Goal: Task Accomplishment & Management: Manage account settings

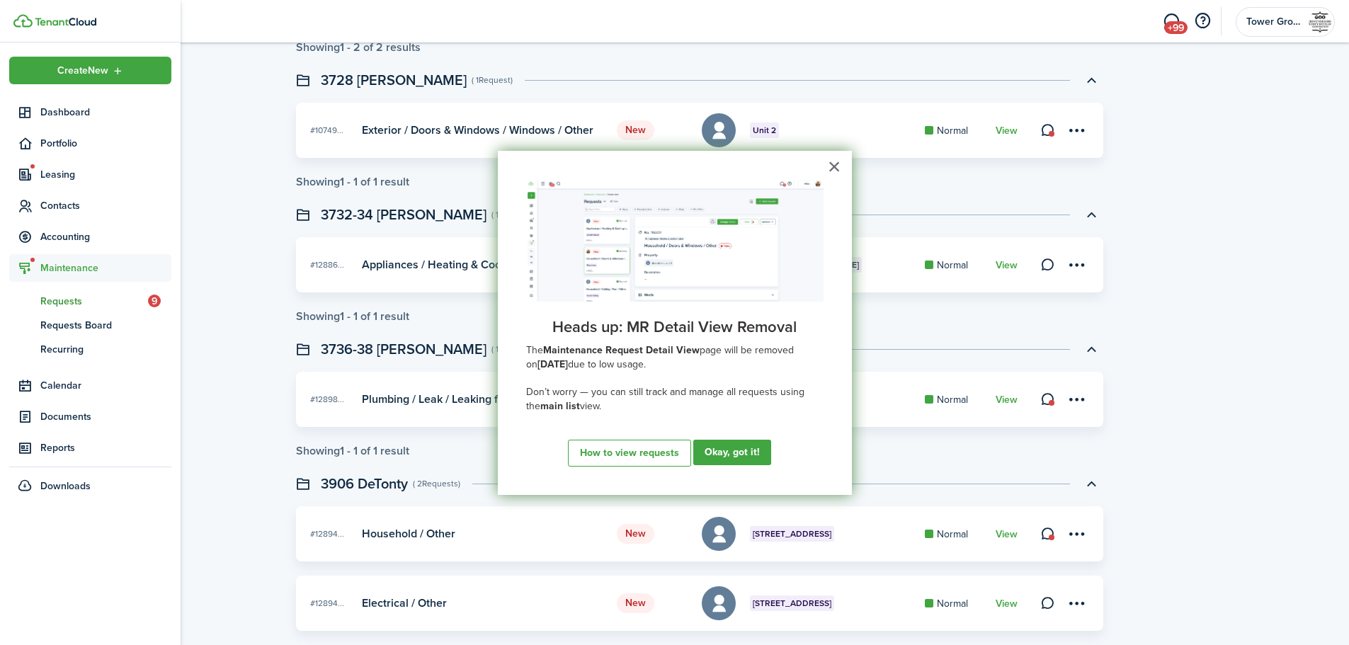
click at [53, 302] on span "Requests" at bounding box center [94, 301] width 108 height 15
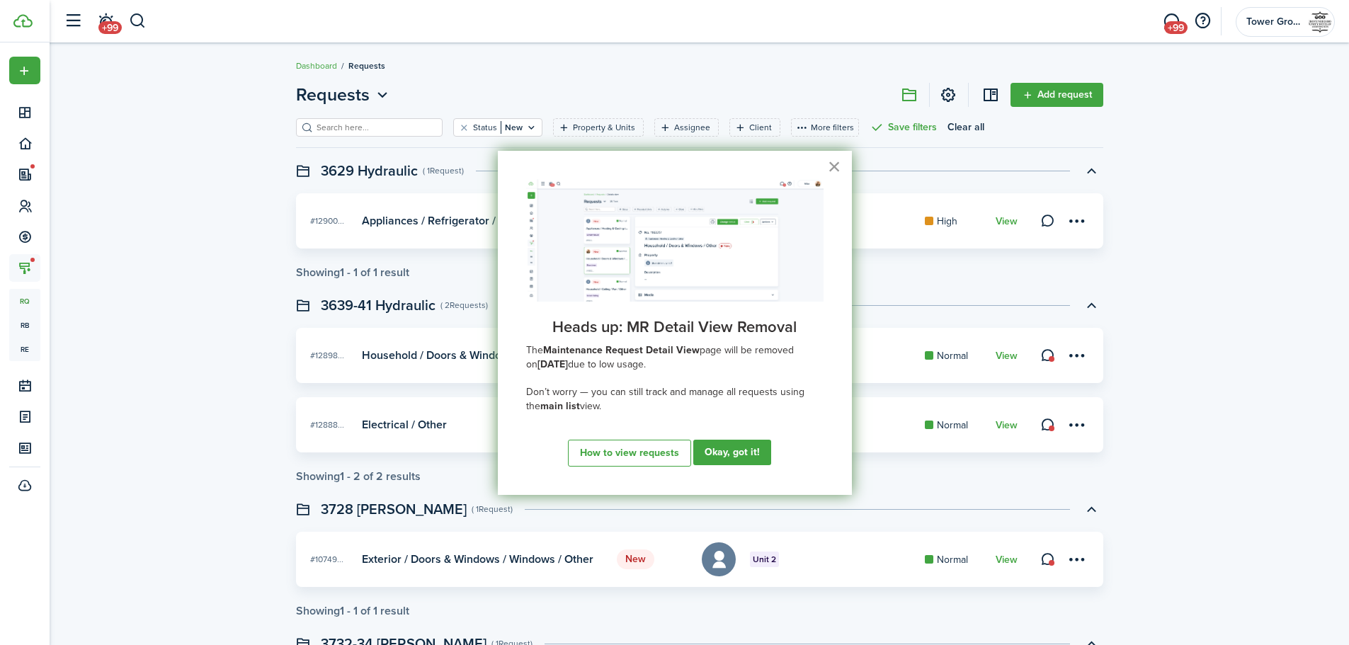
click at [836, 168] on button "×" at bounding box center [834, 166] width 13 height 23
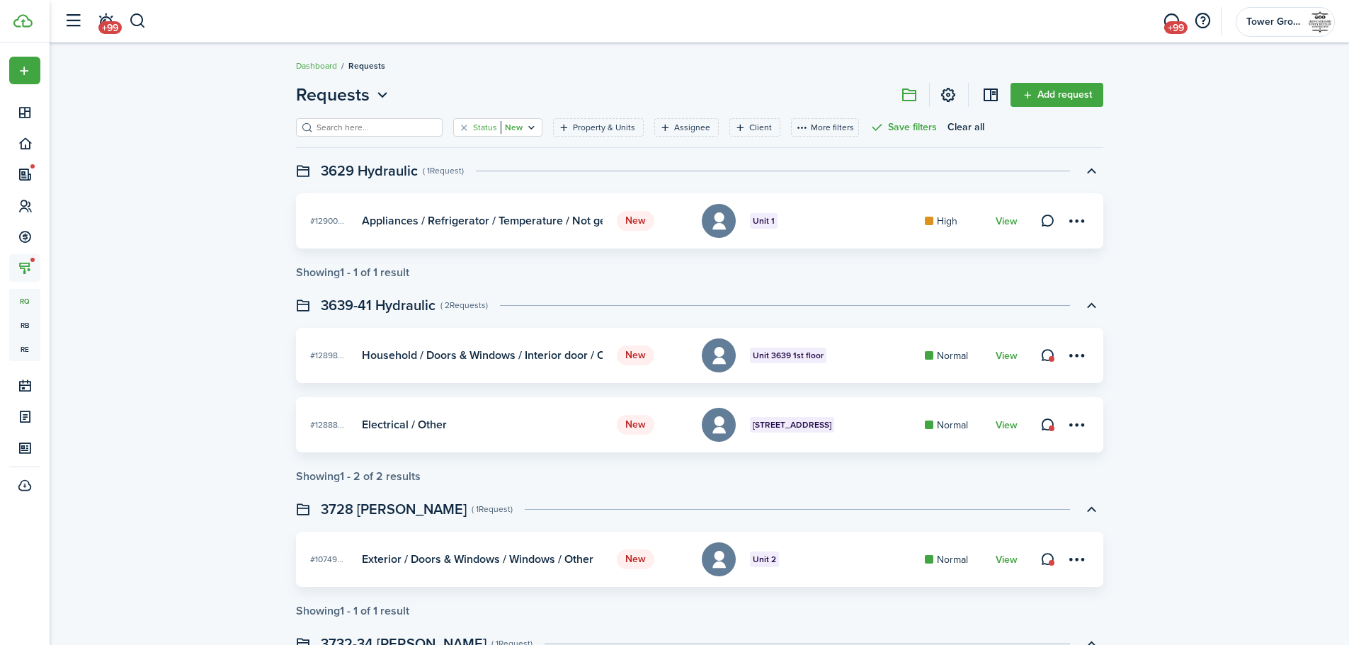
drag, startPoint x: 511, startPoint y: 127, endPoint x: 514, endPoint y: 139, distance: 12.6
click at [526, 127] on icon "Open filter" at bounding box center [532, 127] width 12 height 11
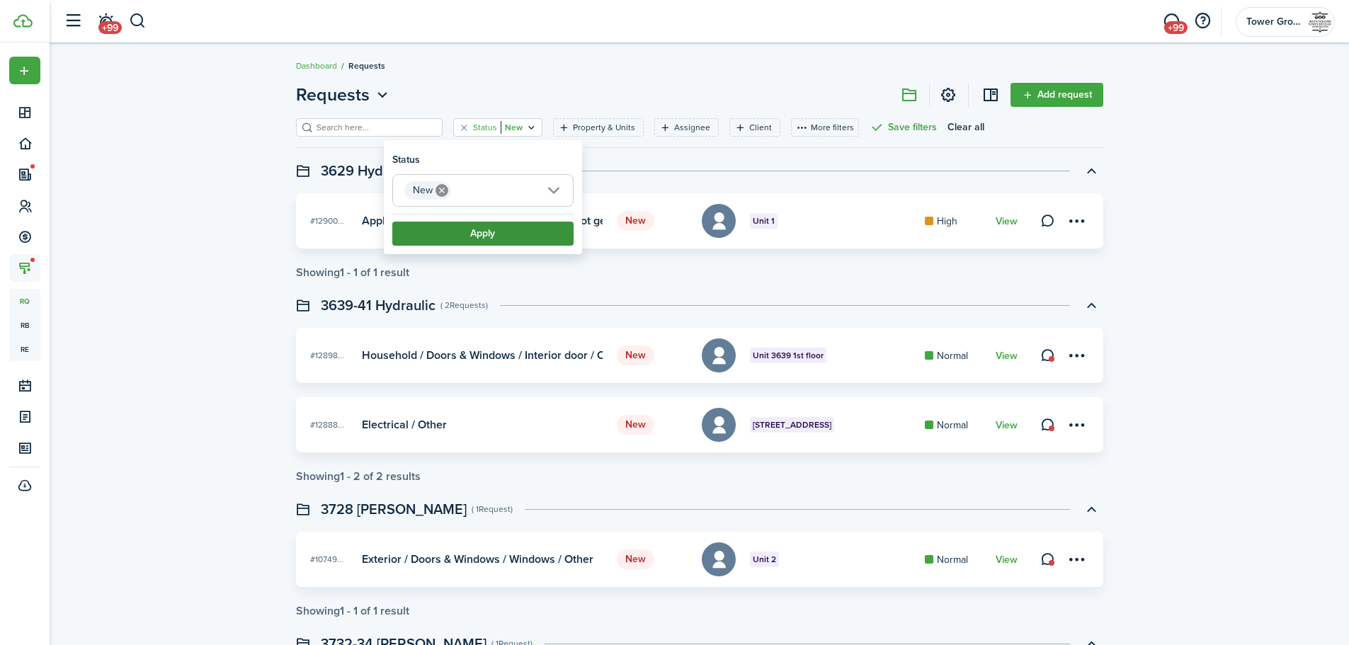
click at [519, 234] on button "Apply" at bounding box center [482, 234] width 181 height 24
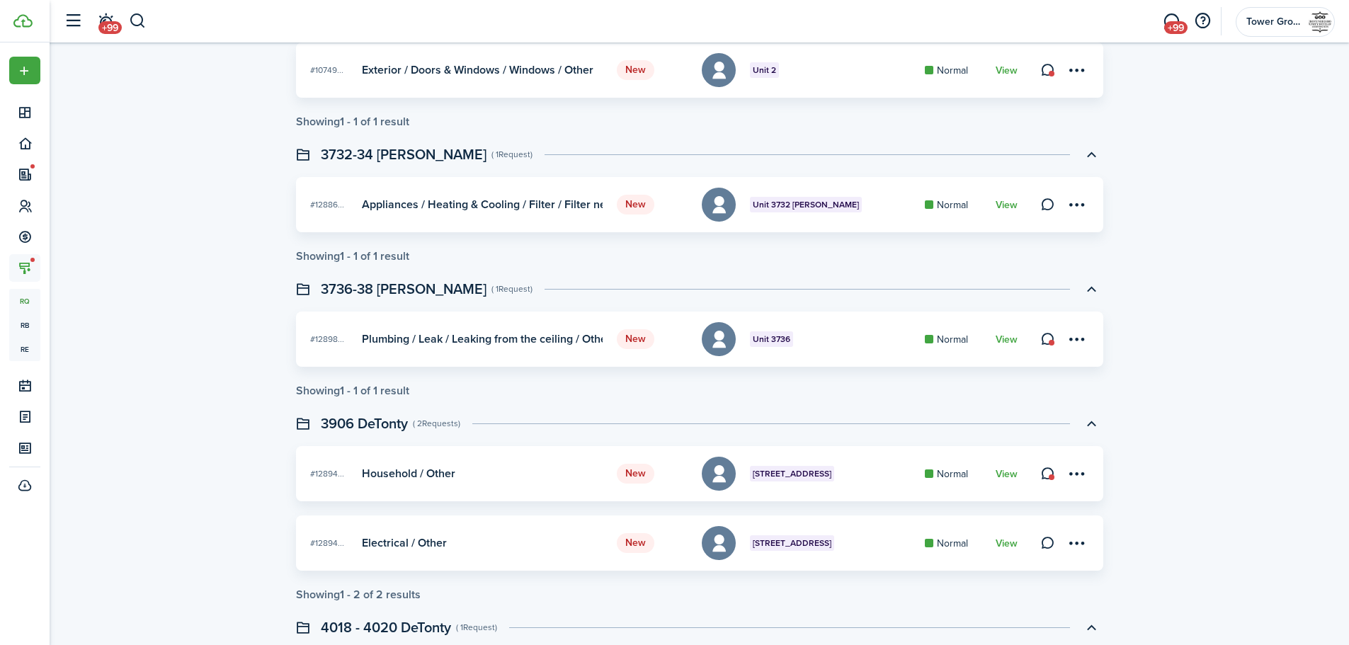
scroll to position [543, 0]
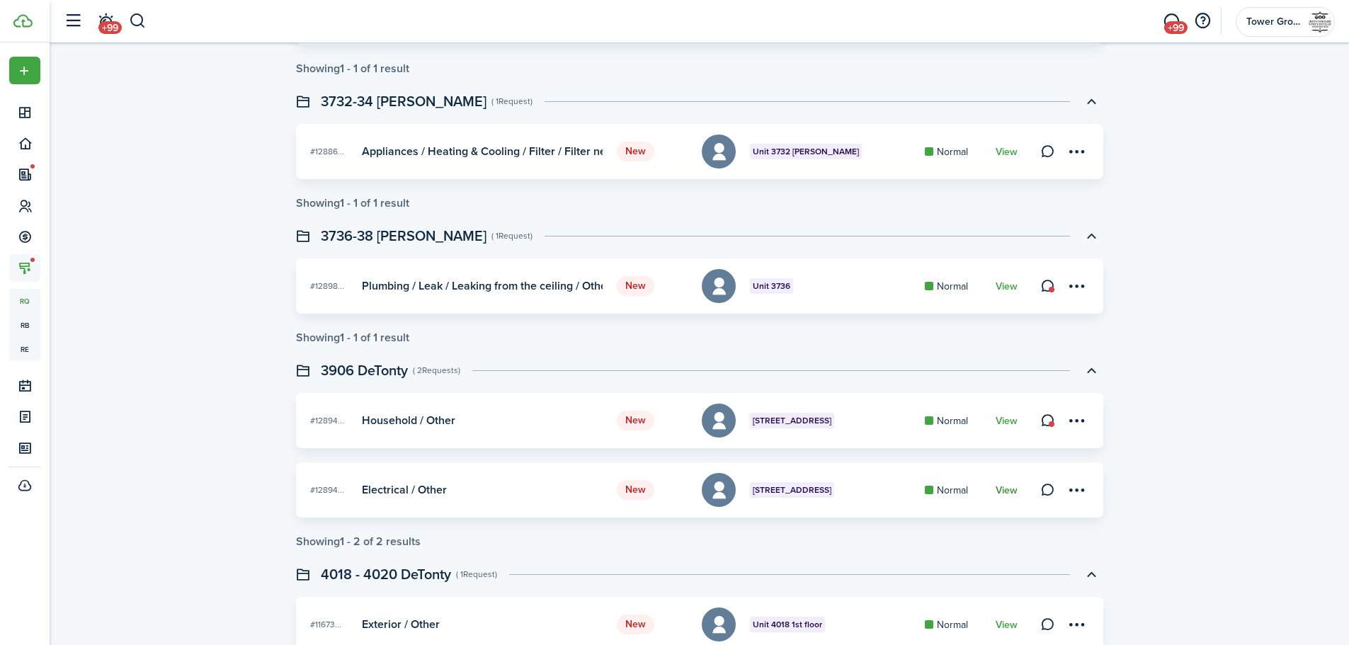
click at [1009, 488] on link "View" at bounding box center [1007, 490] width 22 height 11
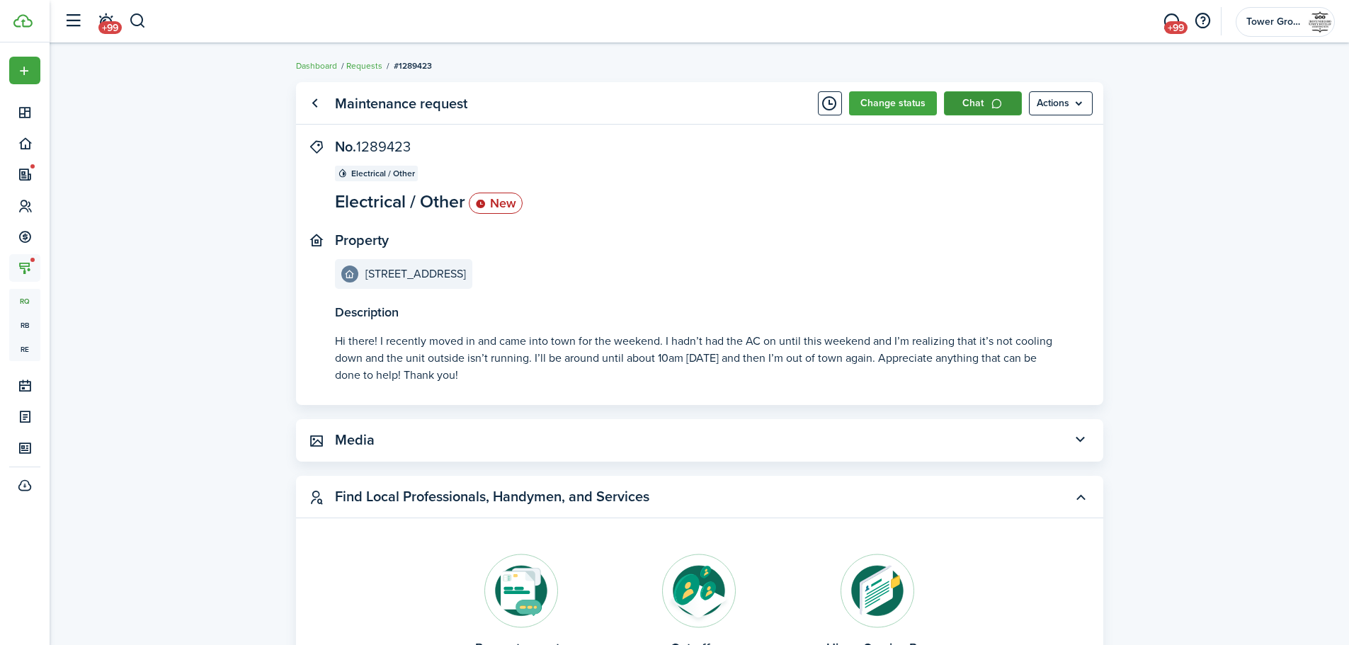
click at [968, 101] on link "Chat" at bounding box center [983, 103] width 78 height 24
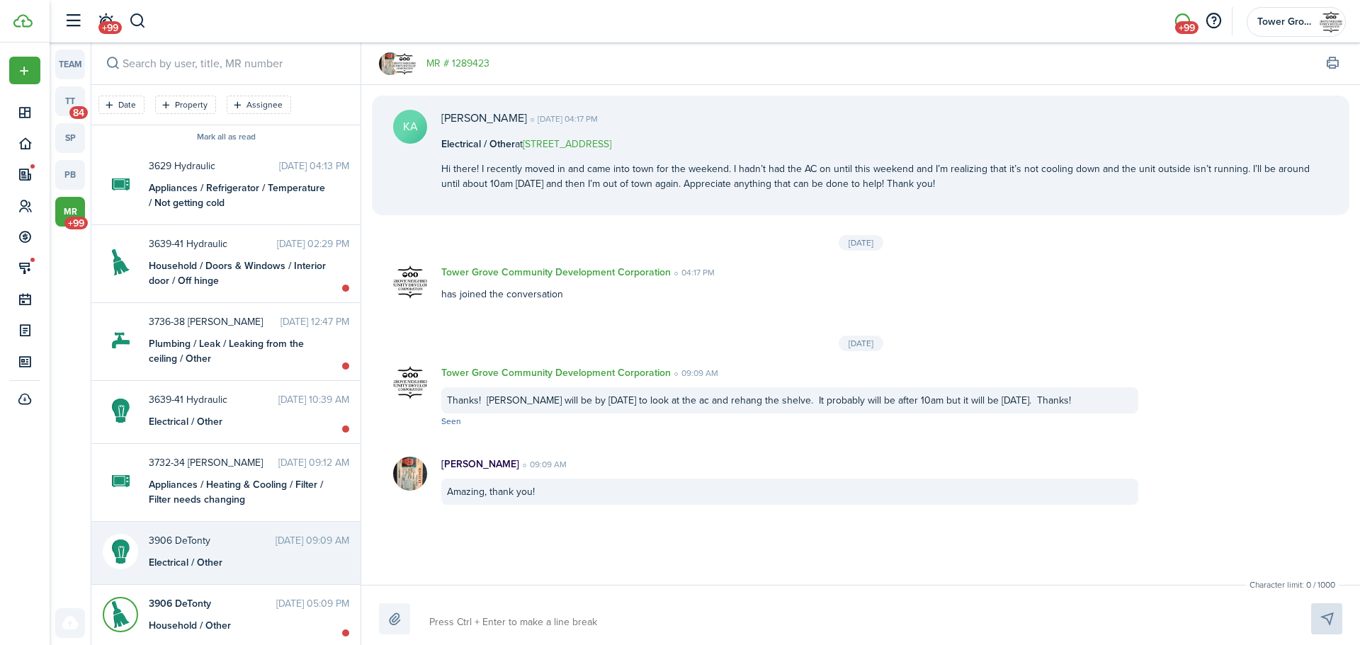
click at [511, 630] on textarea at bounding box center [853, 623] width 858 height 24
type textarea "H"
type textarea "Hi"
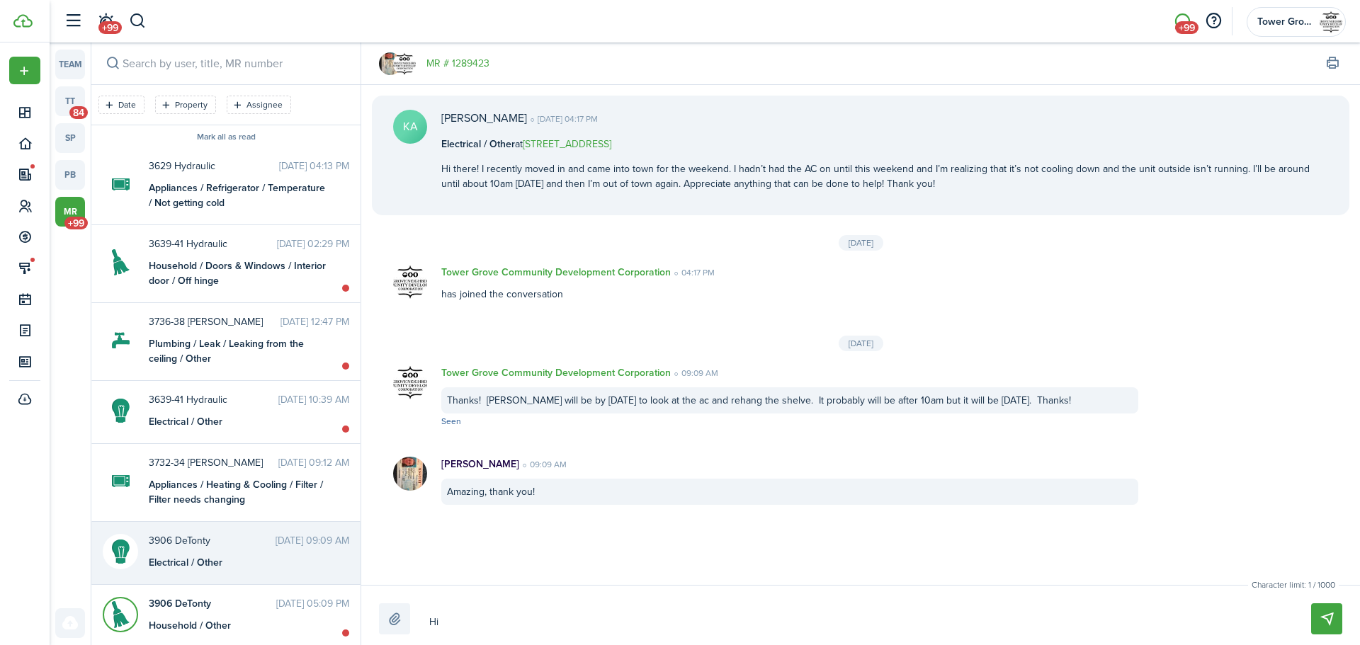
type textarea "Hi"
type textarea "Hi j"
type textarea "Hi ju"
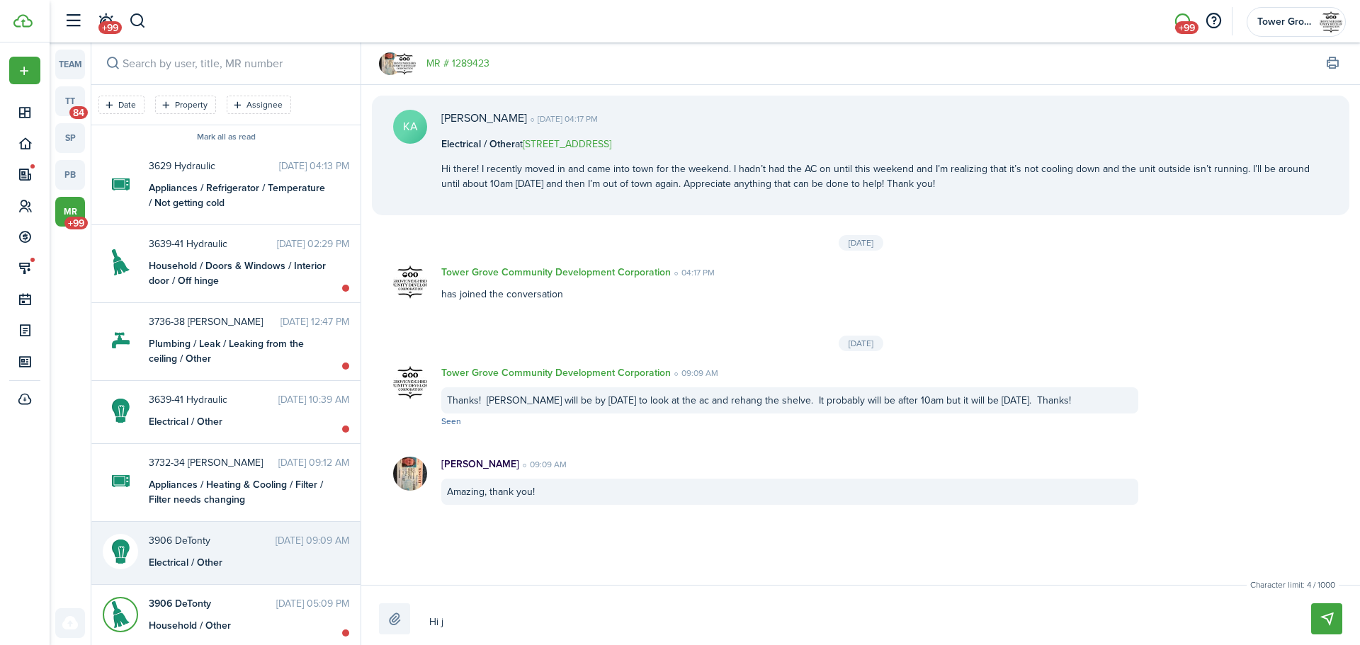
type textarea "Hi ju"
type textarea "Hi jus"
type textarea "Hi just"
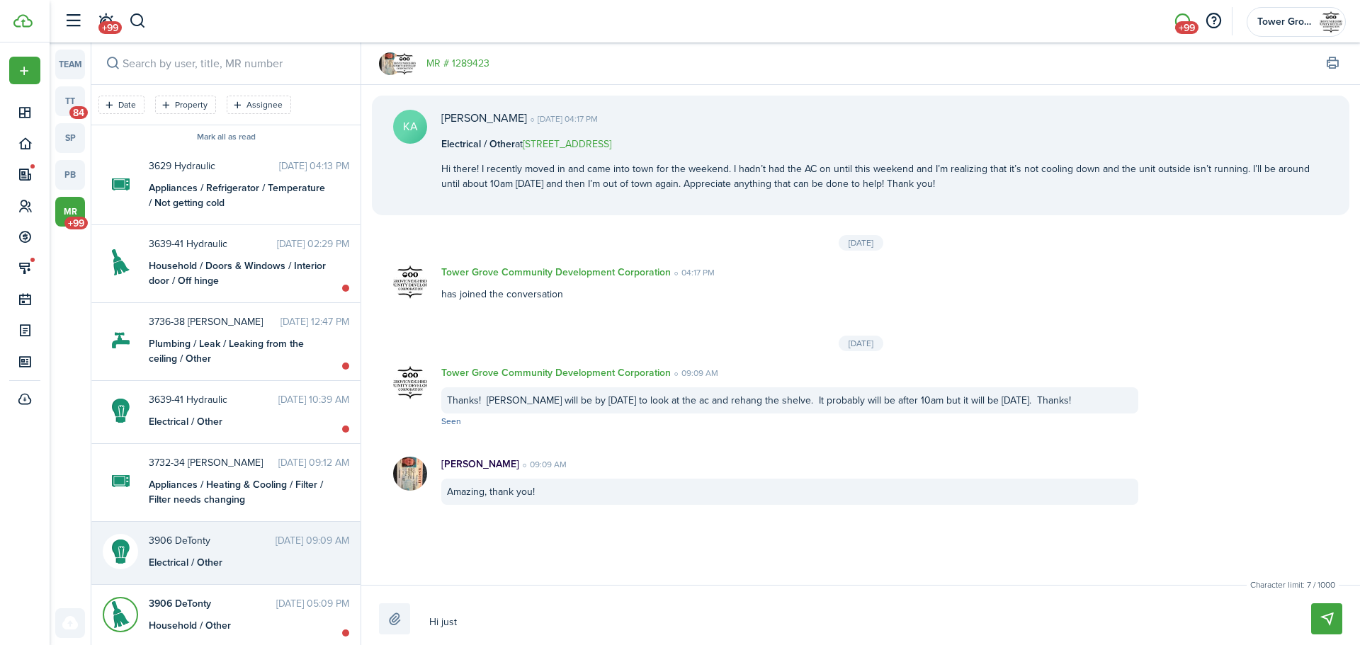
type textarea "Hi just"
type textarea "Hi jus"
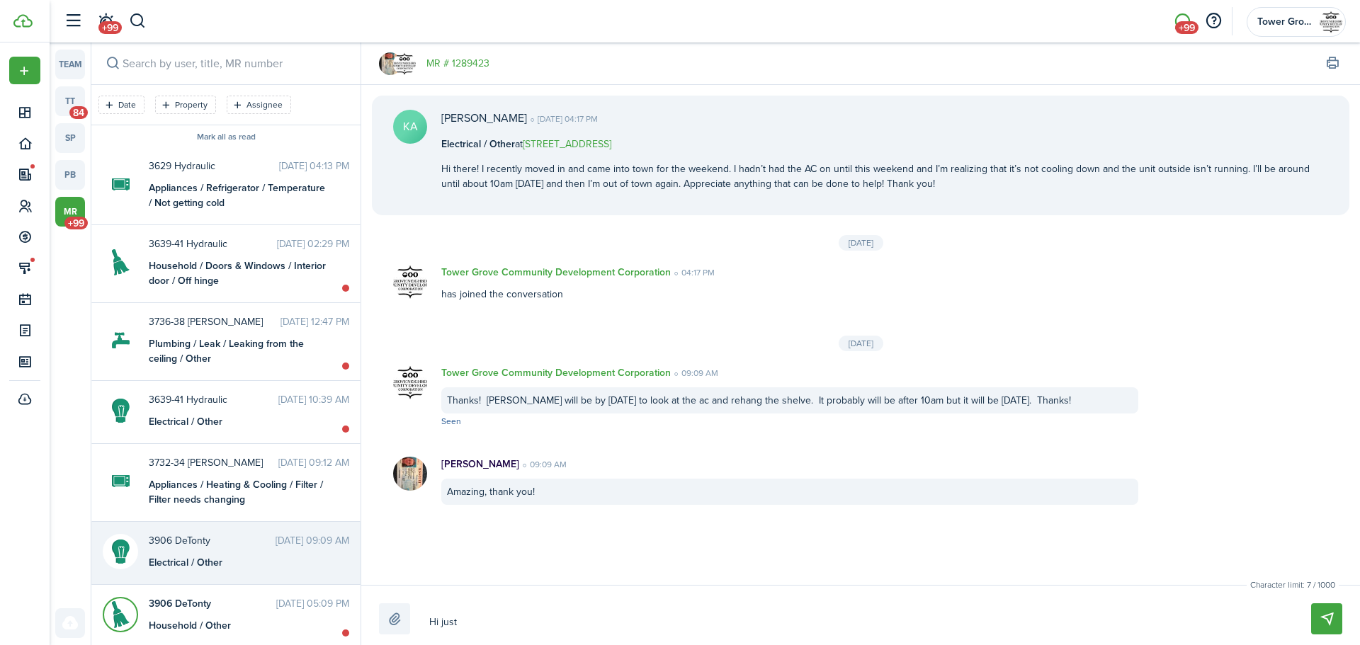
type textarea "Hi jus"
type textarea "Hi ju"
type textarea "Hi j"
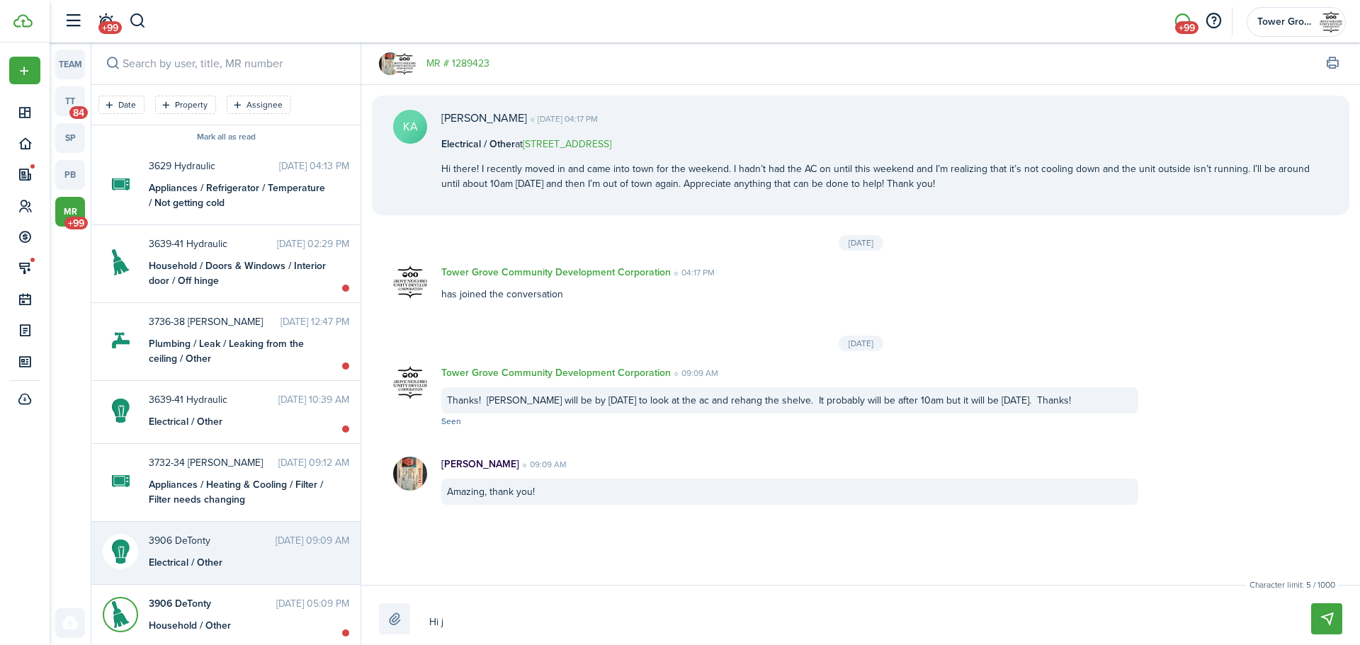
type textarea "Hi"
type textarea "Hi,"
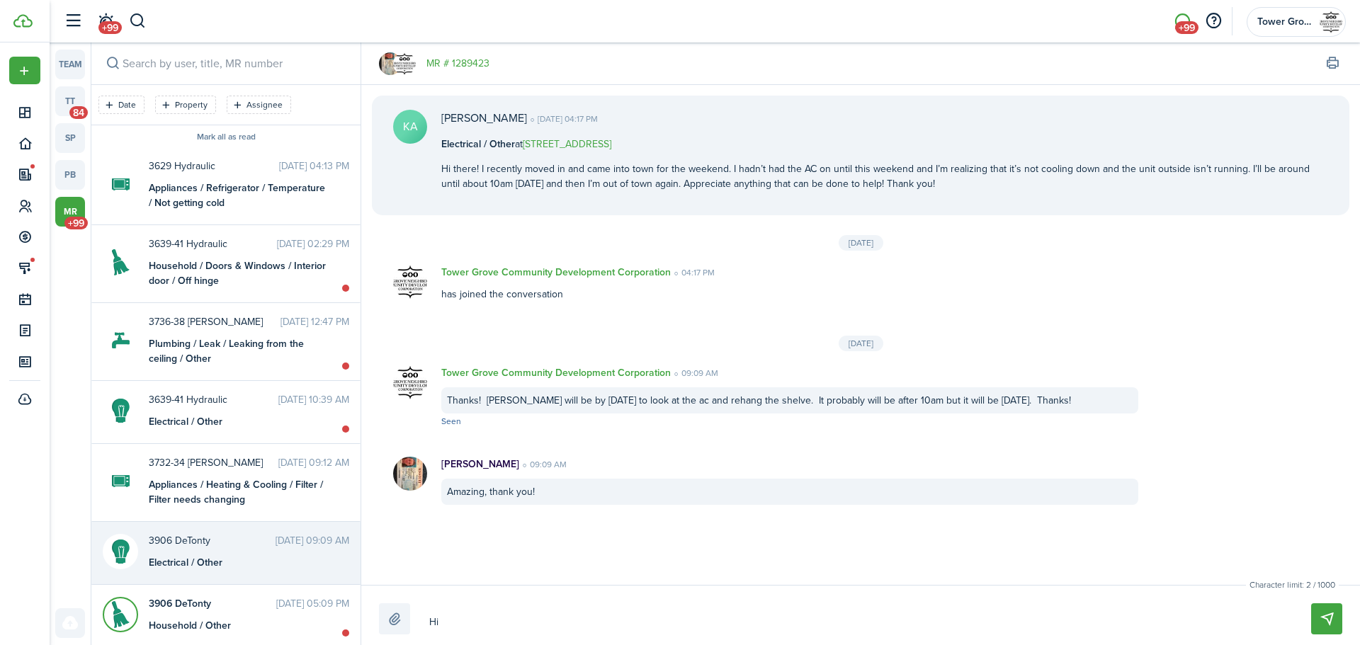
type textarea "Hi,"
type textarea "Hi, j"
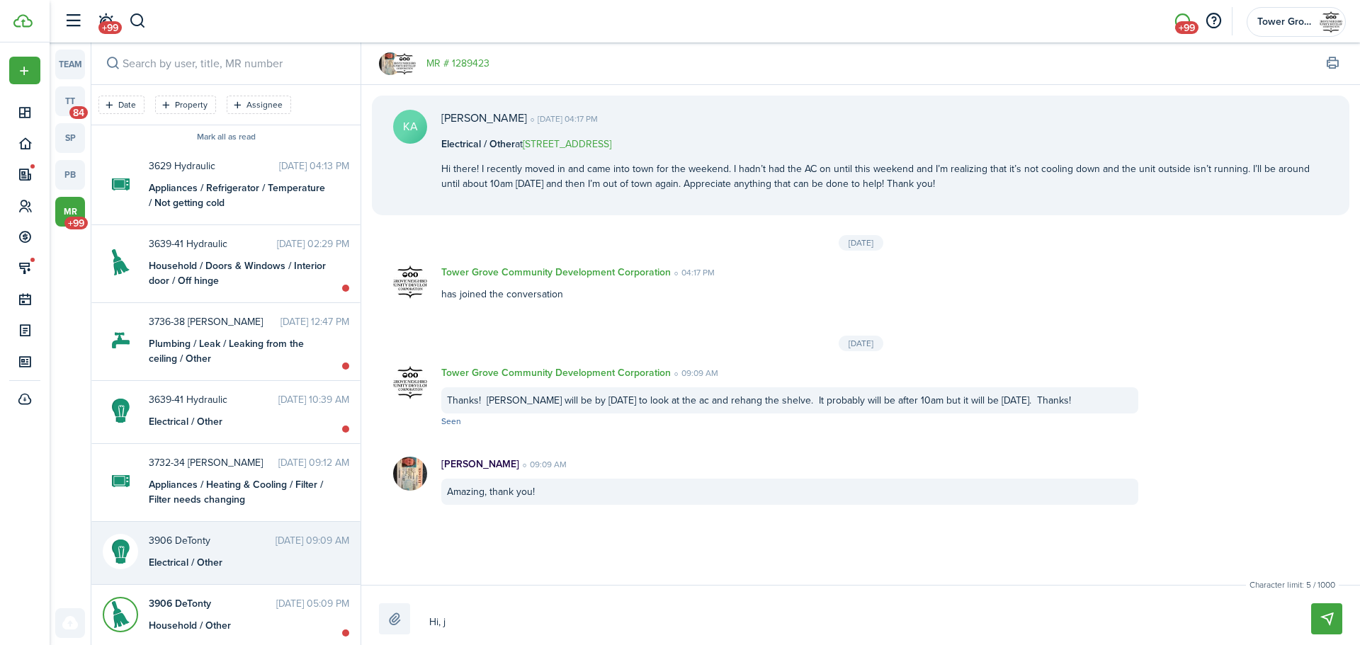
type textarea "Hi, ju"
type textarea "Hi, jus"
type textarea "Hi, just"
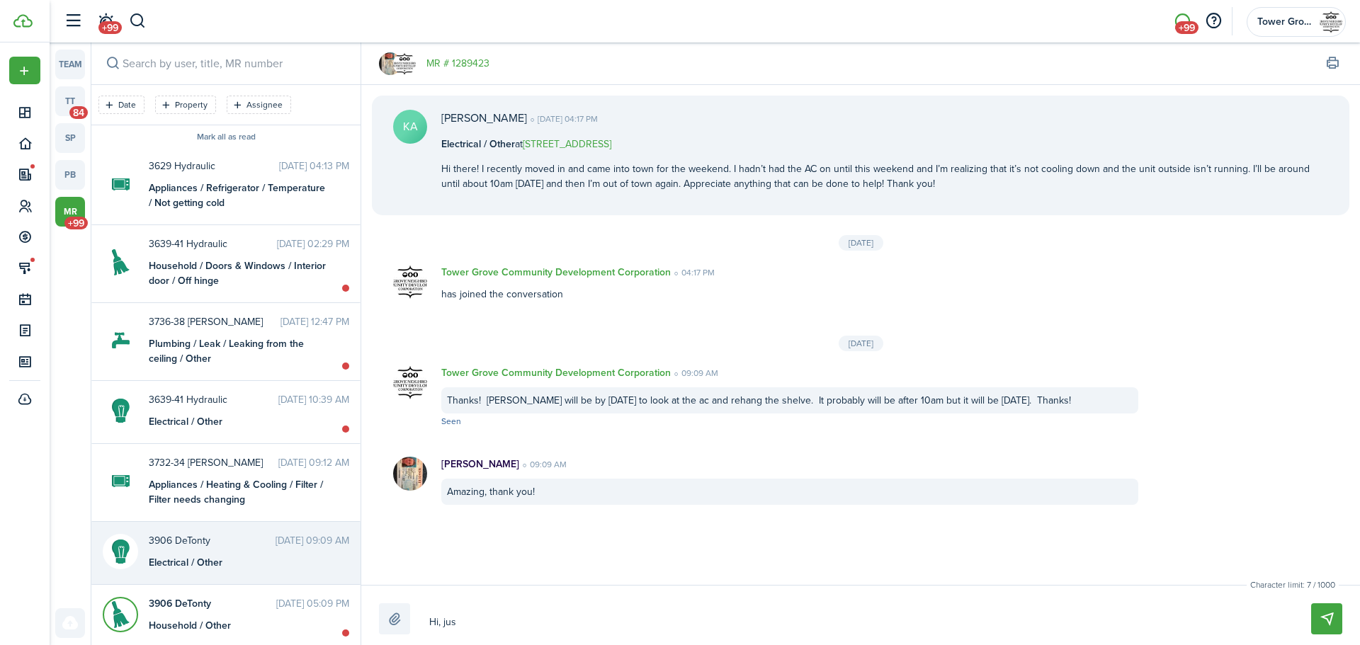
type textarea "Hi, just"
type textarea "Hi, just w"
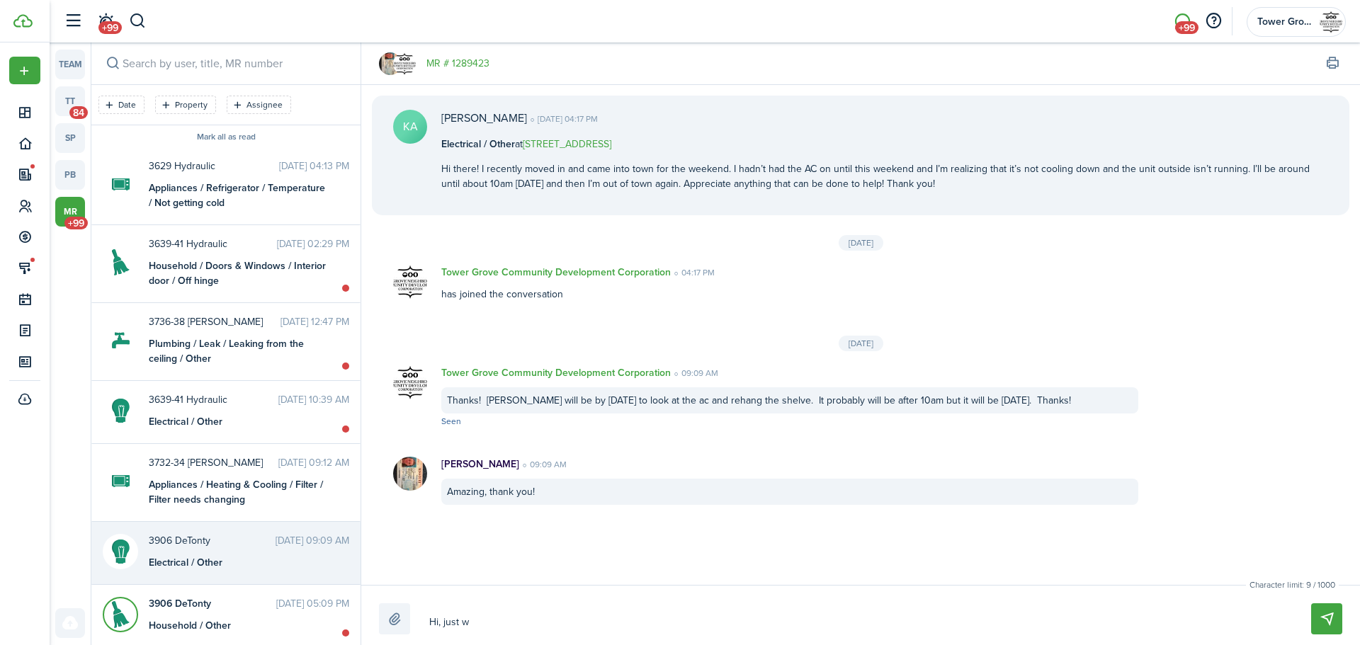
type textarea "Hi, just wa"
type textarea "Hi, just wan"
type textarea "Hi, just want"
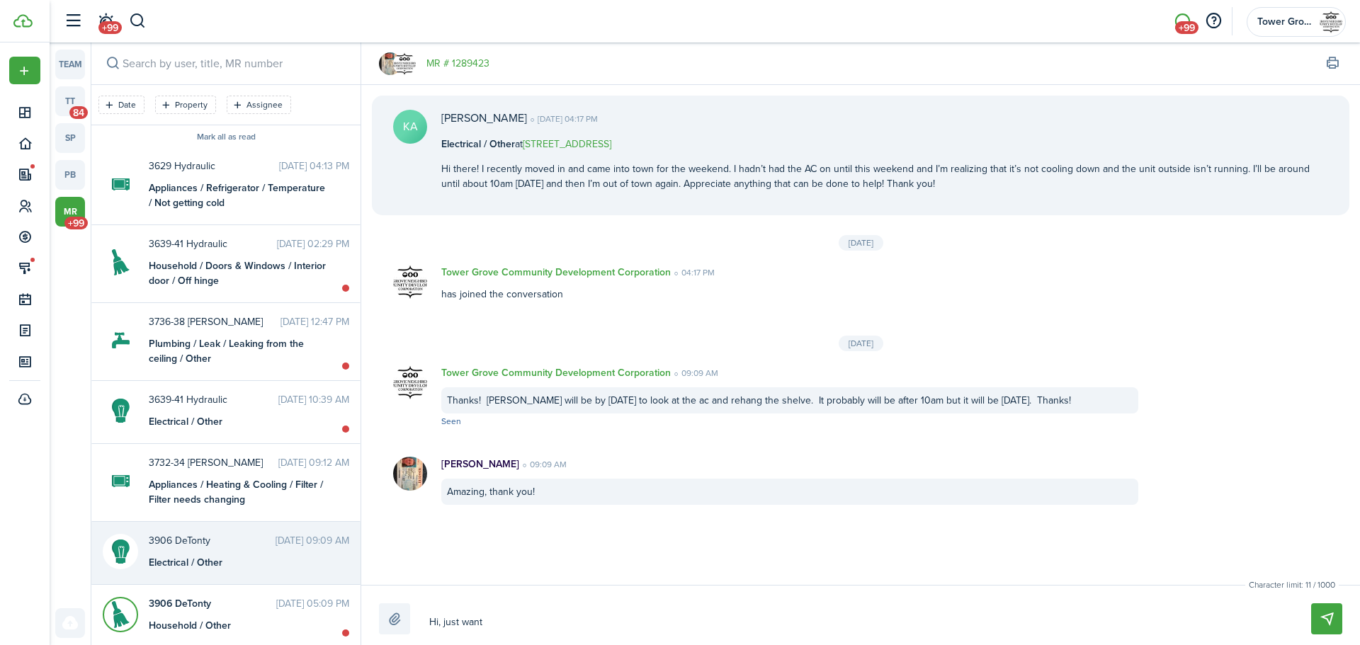
type textarea "Hi, just want"
type textarea "Hi, just wante"
type textarea "Hi, just wanted"
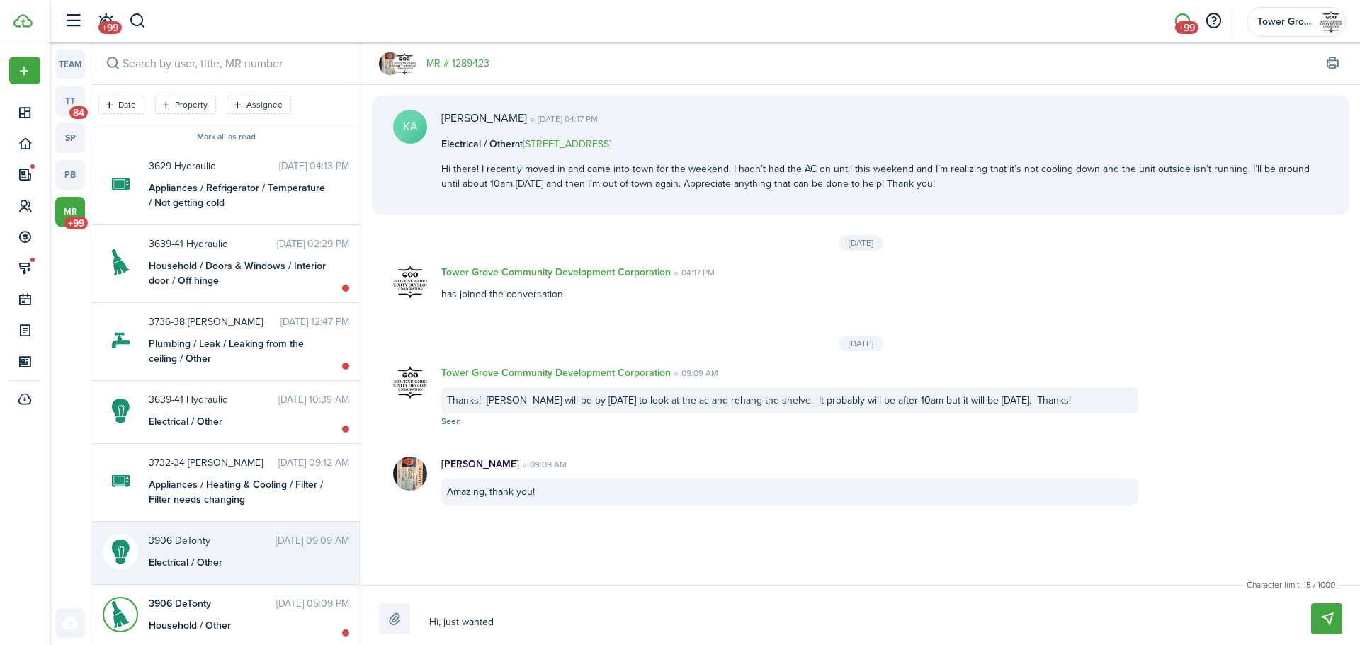
type textarea "Hi, just wanted"
type textarea "Hi, just wanted t"
type textarea "Hi, just wanted to"
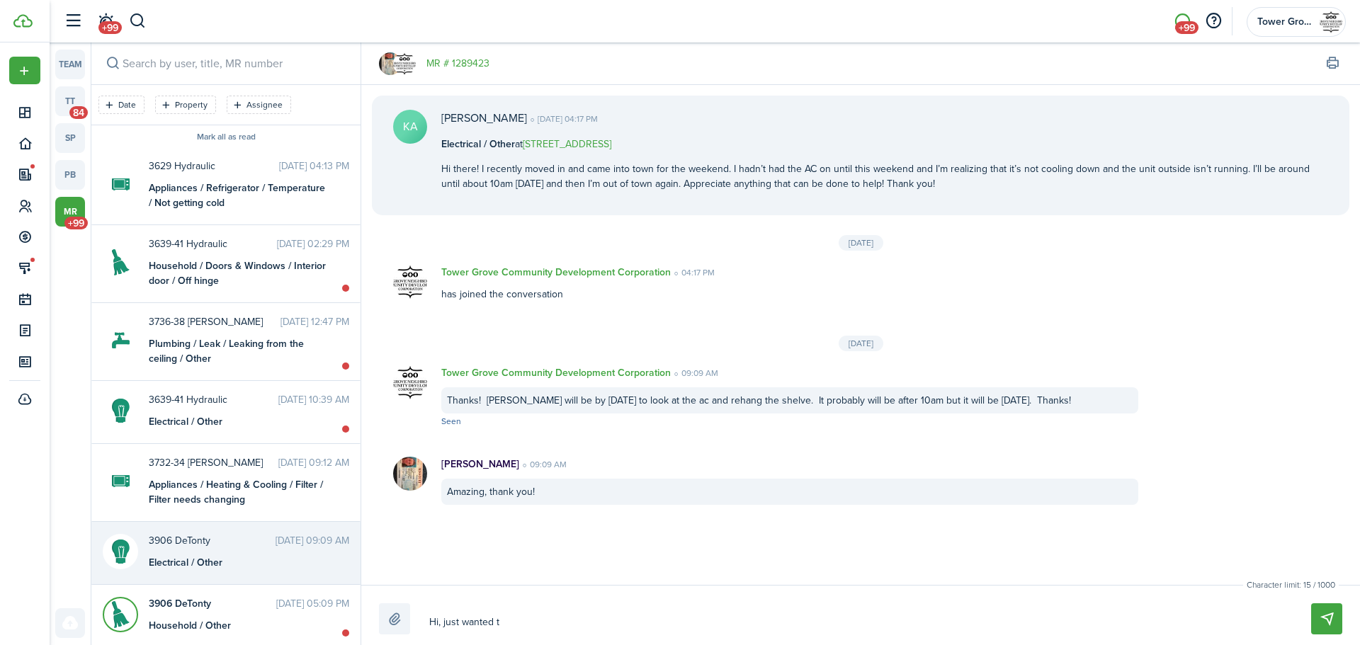
type textarea "Hi, just wanted to"
type textarea "Hi, just wanted to k"
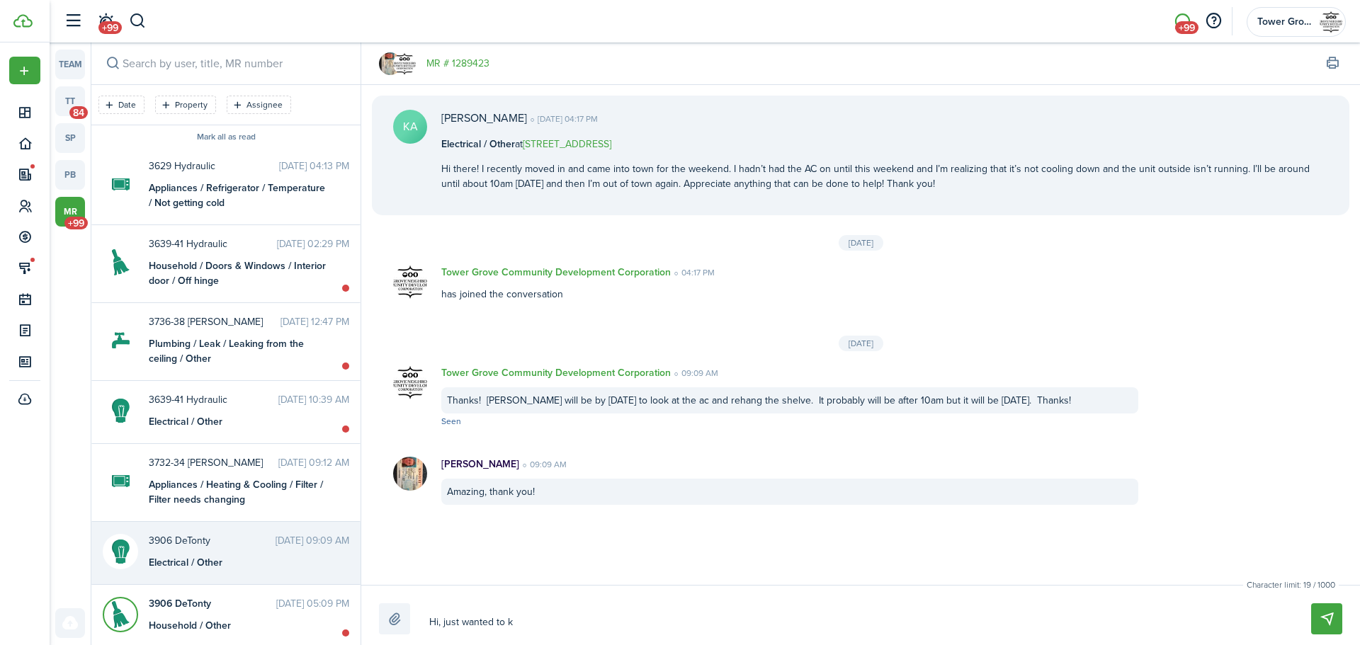
type textarea "Hi, just wanted to ke"
type textarea "Hi, just wanted to [PERSON_NAME]"
type textarea "Hi, just wanted to keep"
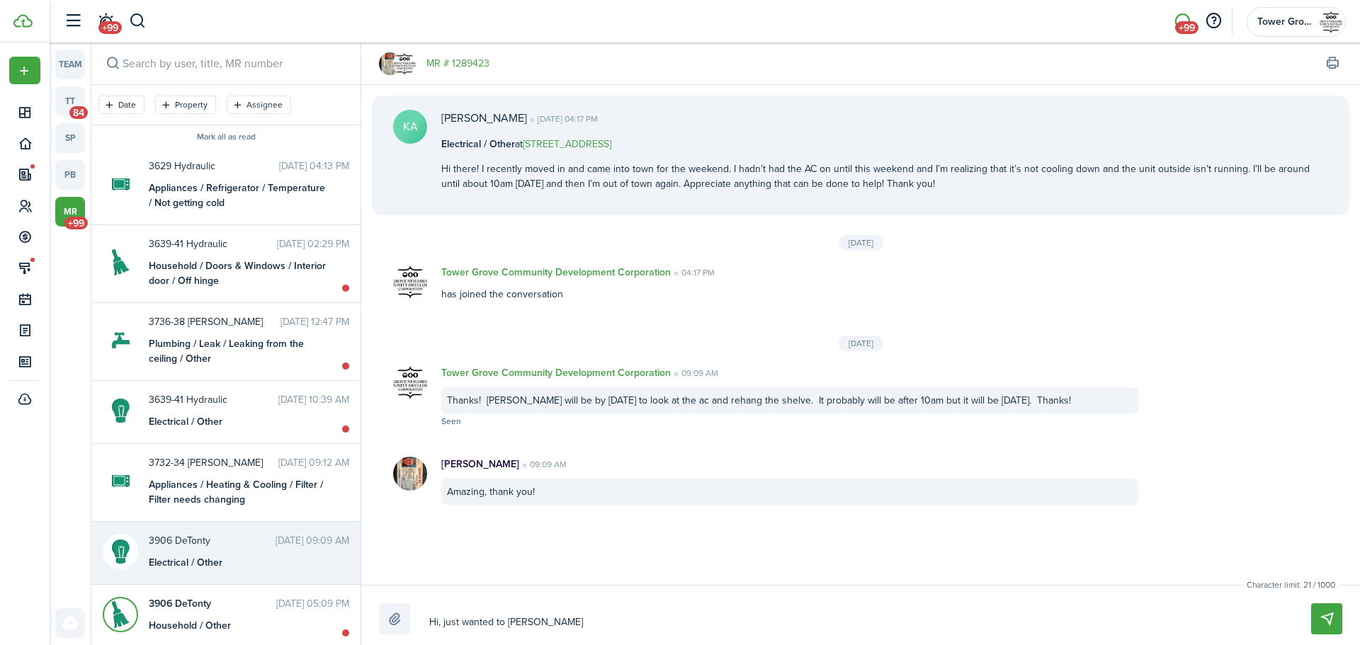
type textarea "Hi, just wanted to keep"
type textarea "Hi, just wanted to keep y"
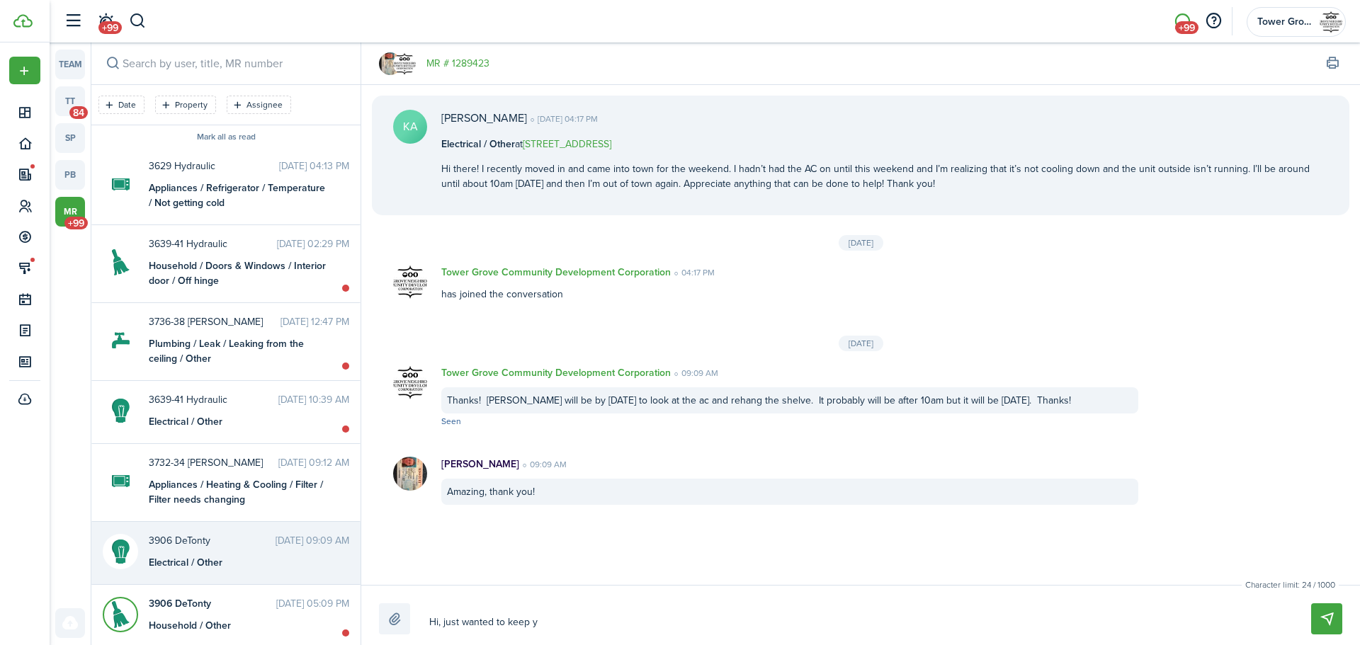
type textarea "Hi, just wanted to keep yo"
type textarea "Hi, just wanted to keep you"
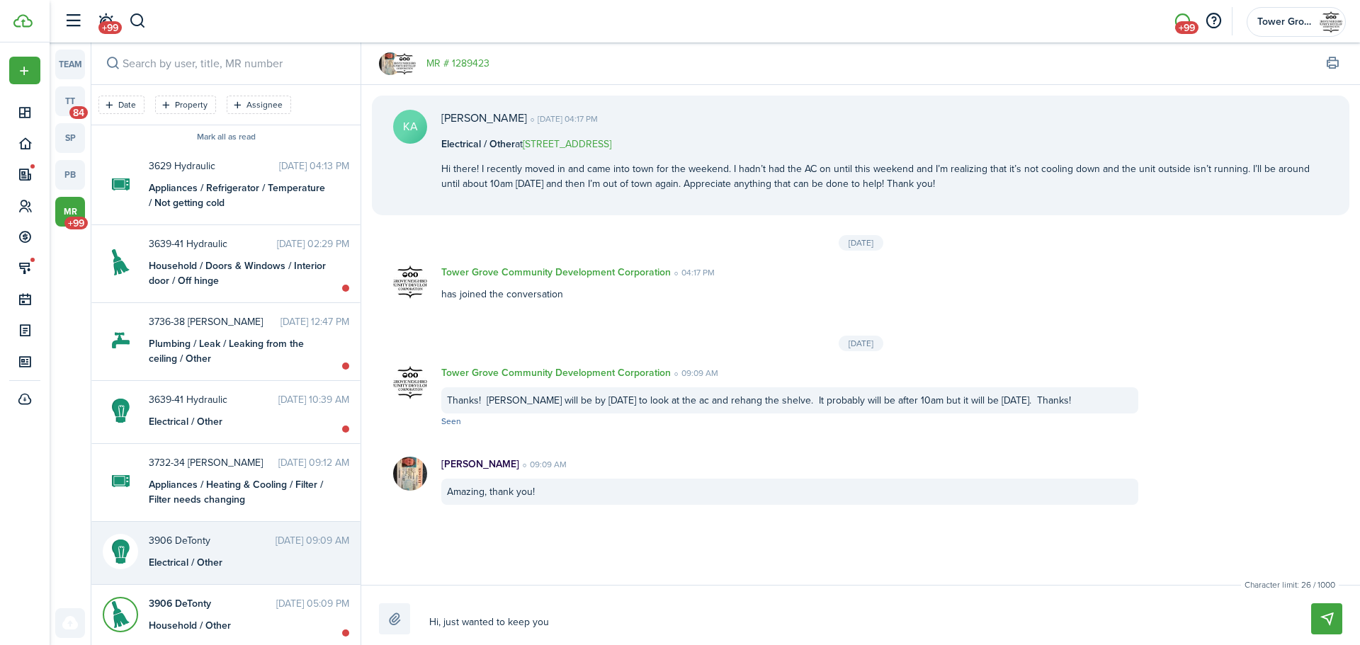
type textarea "Hi, just wanted to keep you"
type textarea "Hi, just wanted to keep you u"
type textarea "Hi, just wanted to keep you up"
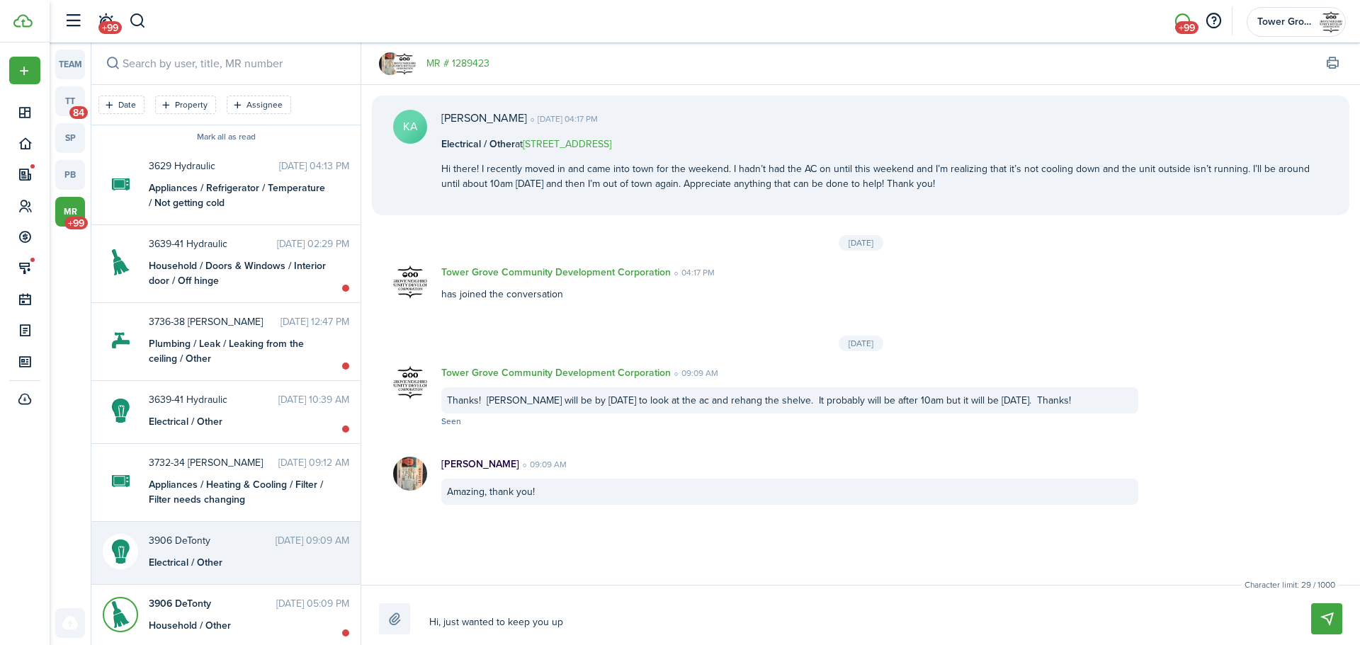
type textarea "Hi, just wanted to keep you up"
type textarea "Hi, just wanted to keep you up t"
type textarea "Hi, just wanted to keep you up to"
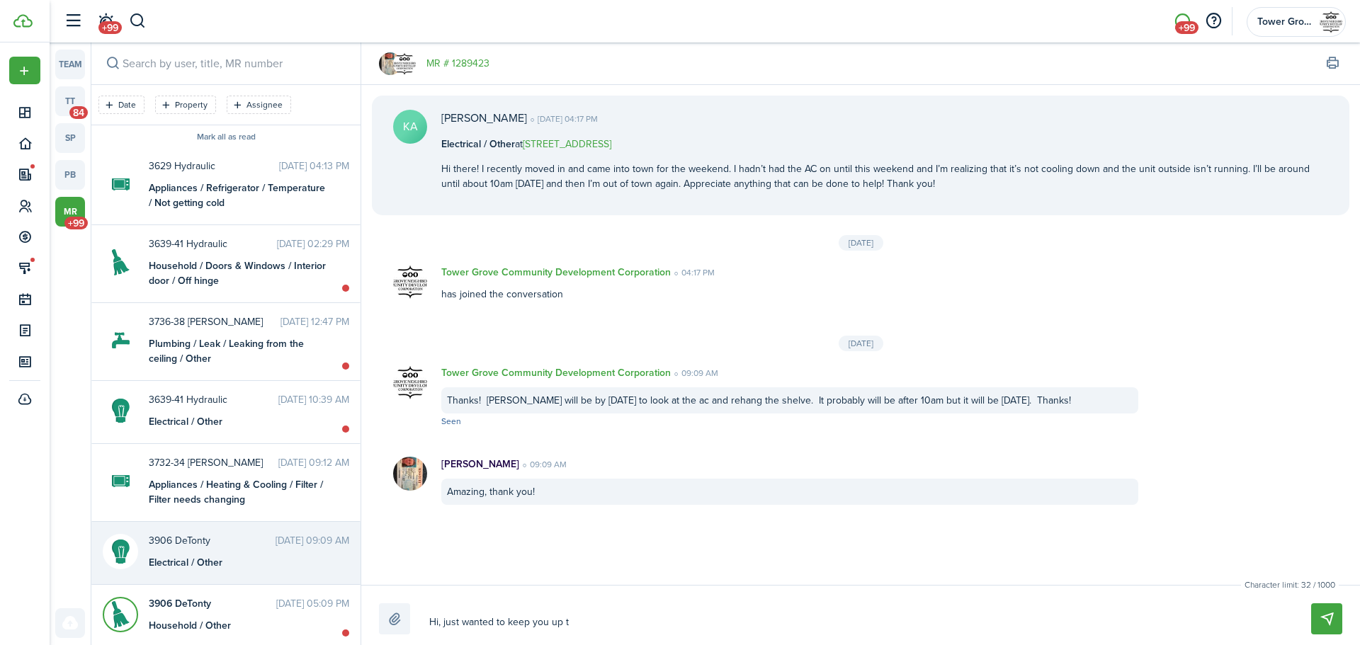
type textarea "Hi, just wanted to keep you up to"
type textarea "Hi, just wanted to keep you up to d"
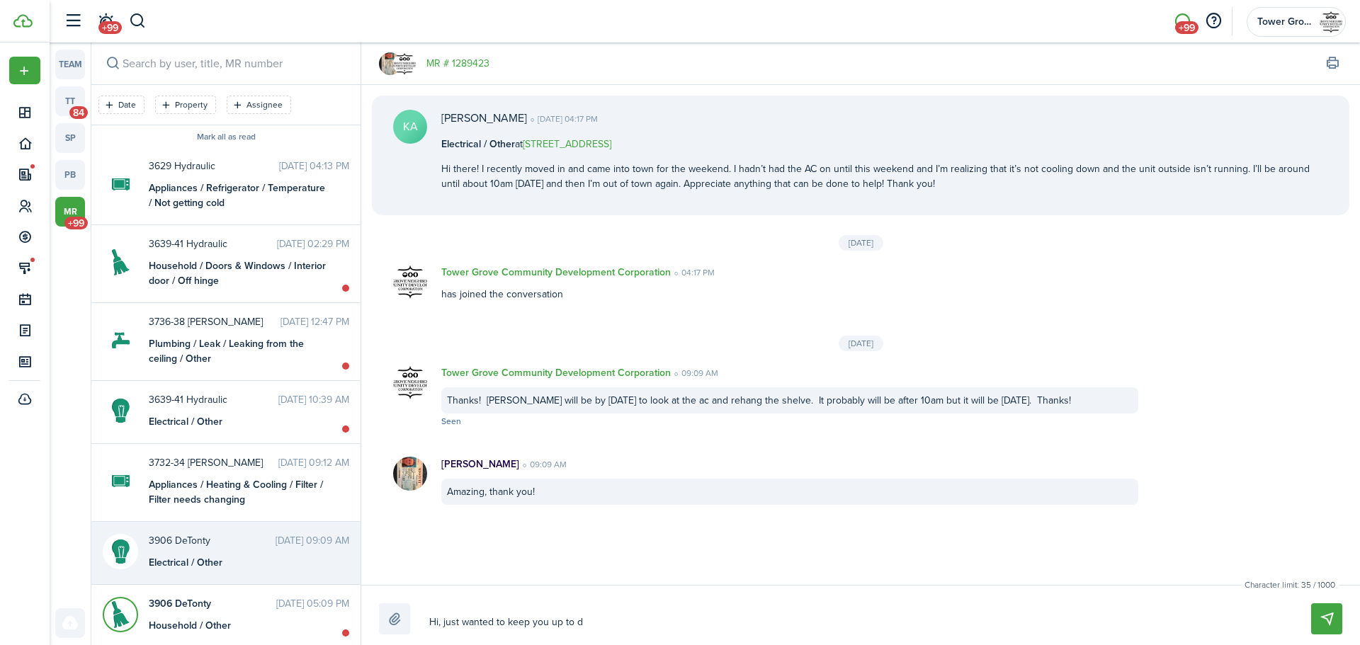
type textarea "Hi, just wanted to keep you up to da"
type textarea "Hi, just wanted to keep you up to dat"
type textarea "Hi, just wanted to keep you up to date"
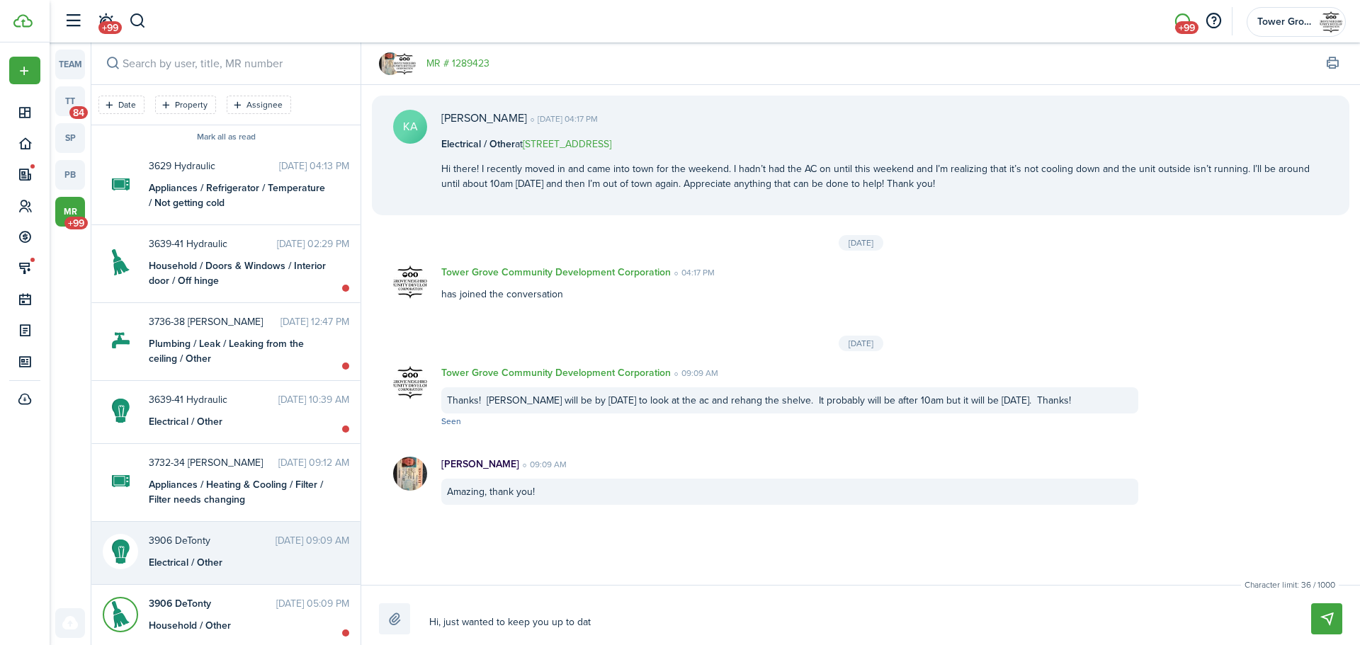
type textarea "Hi, just wanted to keep you up to date"
type textarea "Hi, just wanted to keep you up to date."
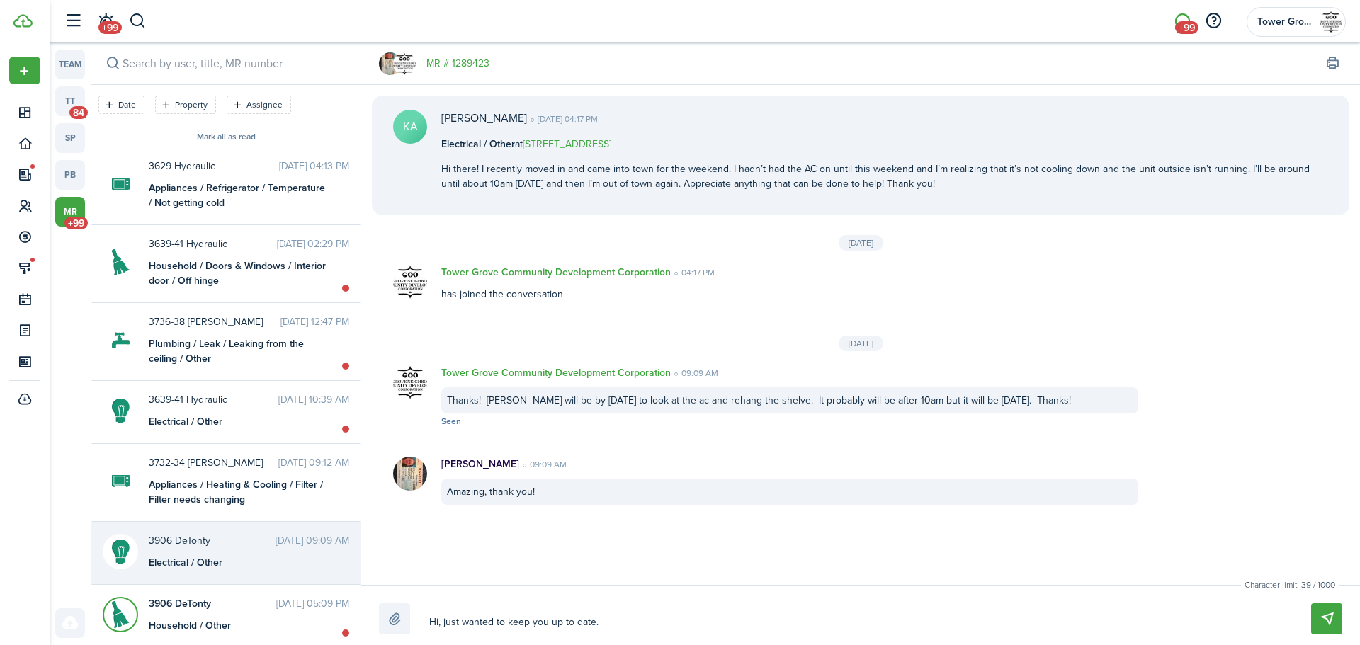
type textarea "Hi, just wanted to keep you up to date."
type textarea "Hi, just wanted to keep you up to date. W"
type textarea "Hi, just wanted to keep you up to date. We"
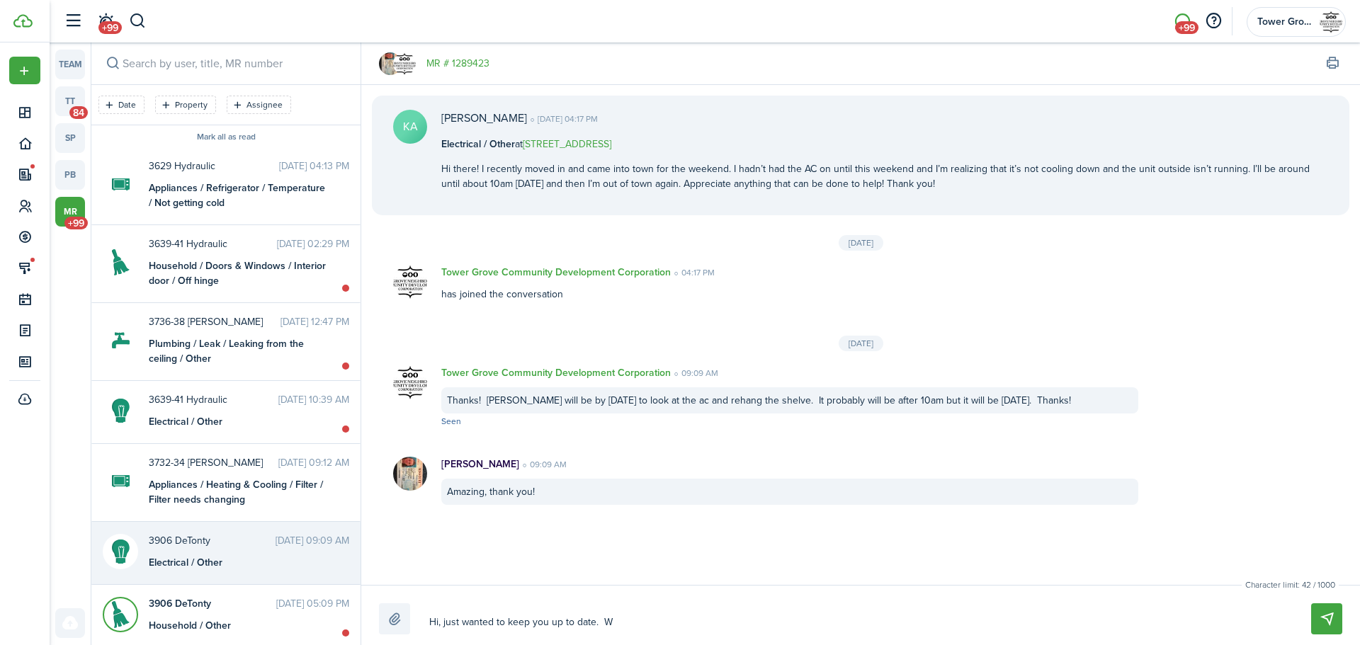
type textarea "Hi, just wanted to keep you up to date. We"
type textarea "Hi, just wanted to keep you up to date. We a"
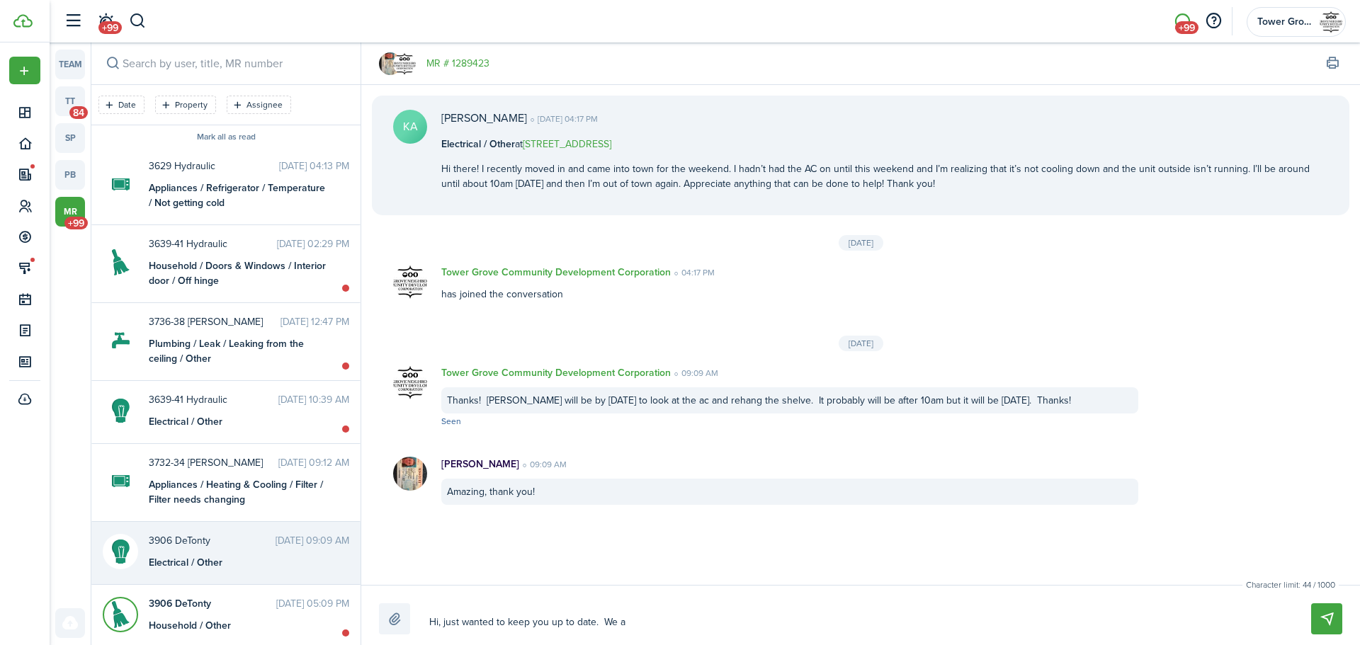
type textarea "Hi, just wanted to keep you up to date. We ar"
type textarea "Hi, just wanted to keep you up to date. We are"
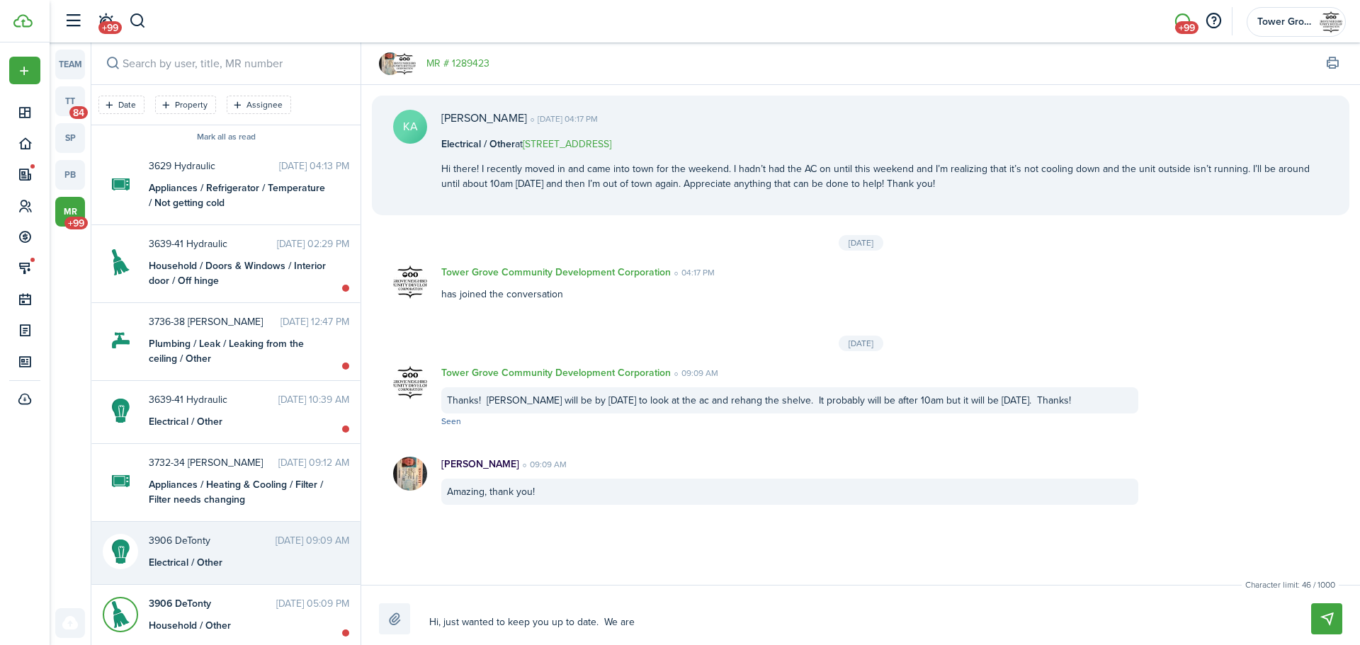
type textarea "Hi, just wanted to keep you up to date. We are"
type textarea "Hi, just wanted to keep you up to date. We are n"
type textarea "Hi, just wanted to keep you up to date. We are ne"
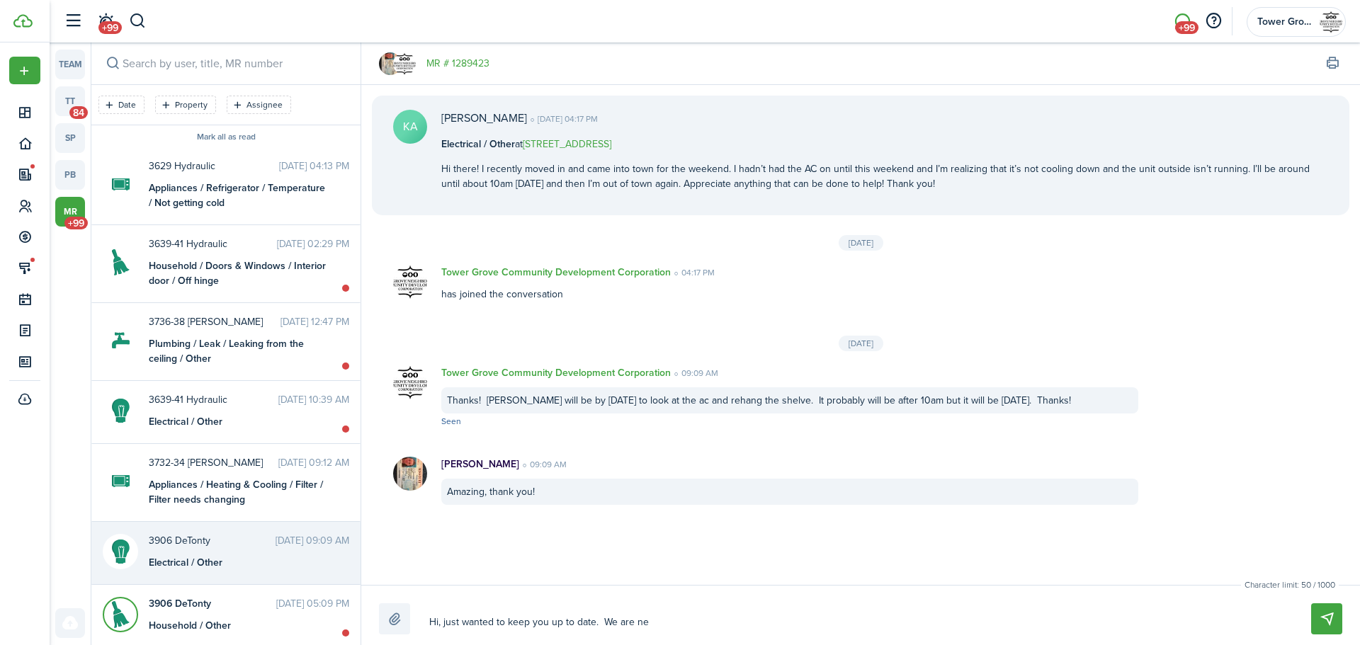
type textarea "Hi, just wanted to keep you up to date. We are nee"
type textarea "Hi, just wanted to keep you up to date. We are need"
type textarea "Hi, just wanted to keep you up to date. We are needi"
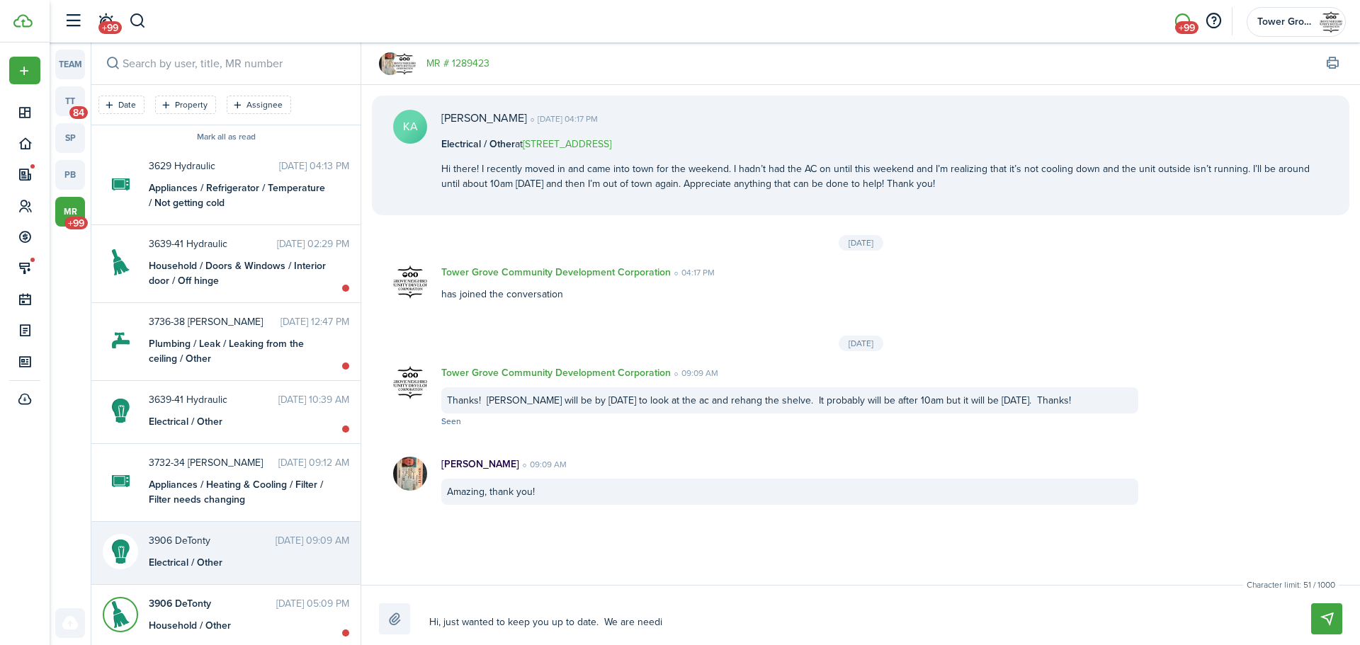
type textarea "Hi, just wanted to keep you up to date. We are needi"
type textarea "Hi, just wanted to keep you up to date. We are needin"
type textarea "Hi, just wanted to keep you up to date. We are needing"
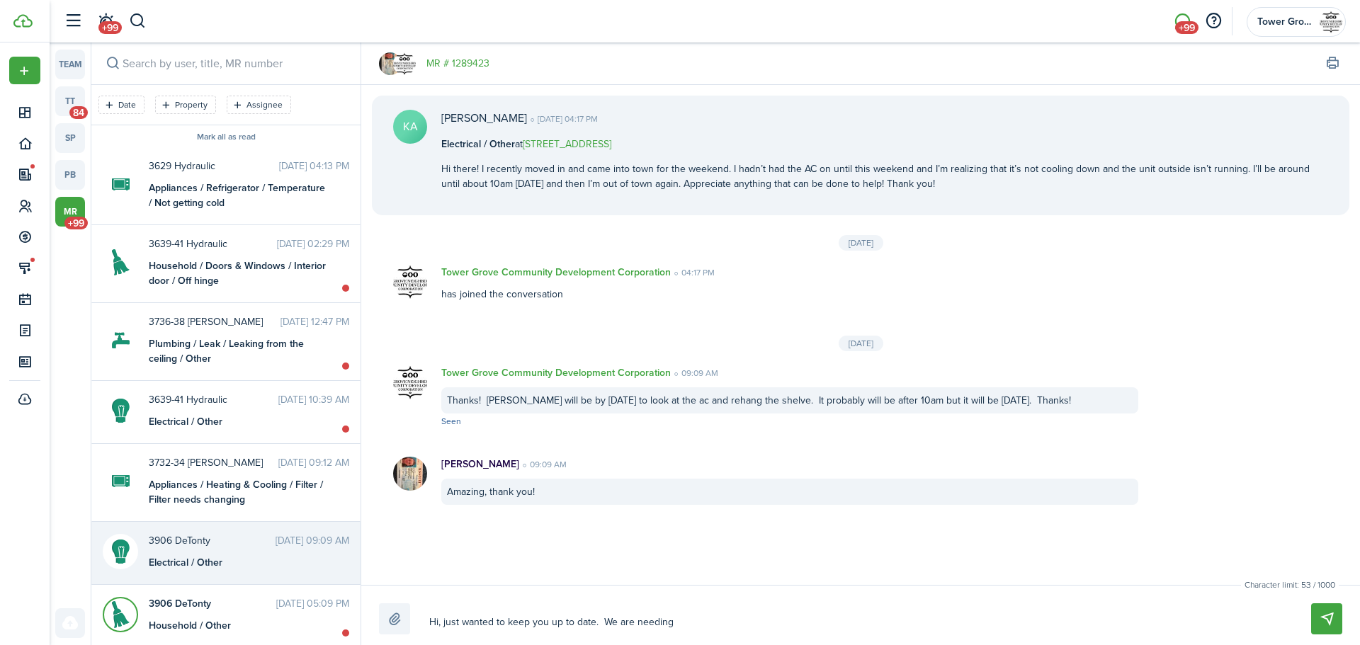
type textarea "Hi, just wanted to keep you up to date. We are needing"
type textarea "Hi, just wanted to keep you up to date. We are needing t"
type textarea "Hi, just wanted to keep you up to date. We are needing to"
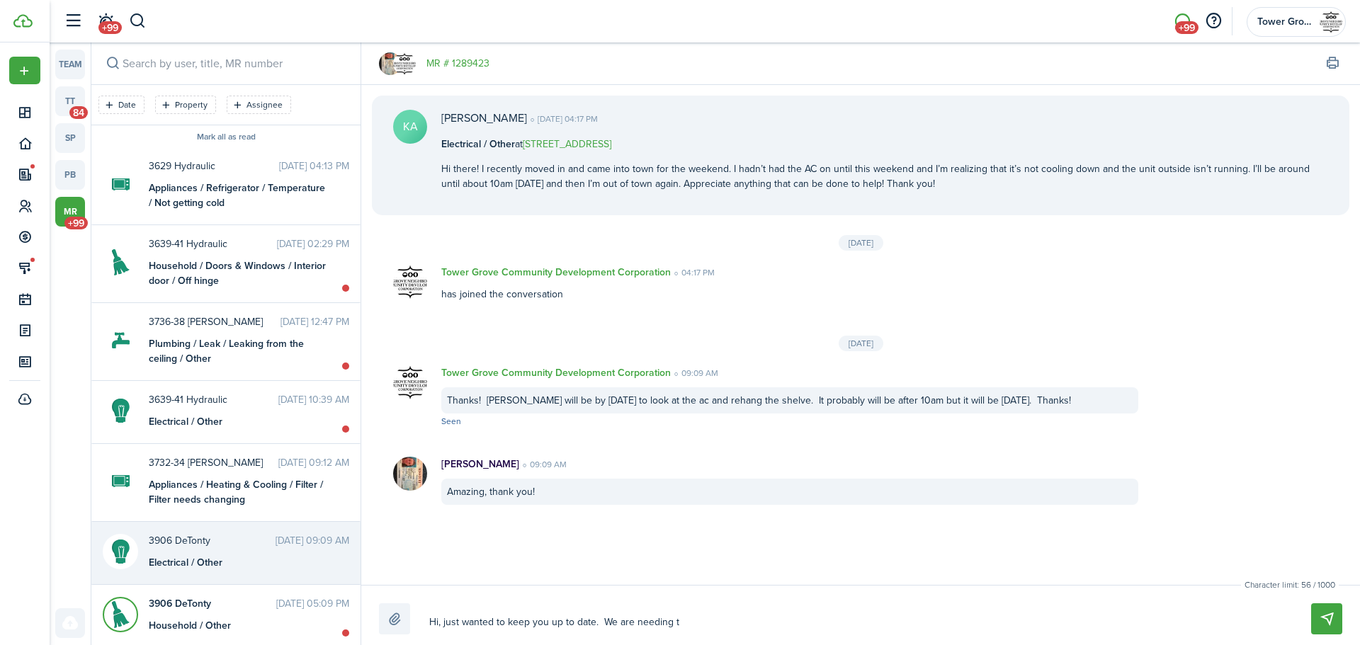
type textarea "Hi, just wanted to keep you up to date. We are needing to"
type textarea "Hi, just wanted to keep you up to date. We are needing to h"
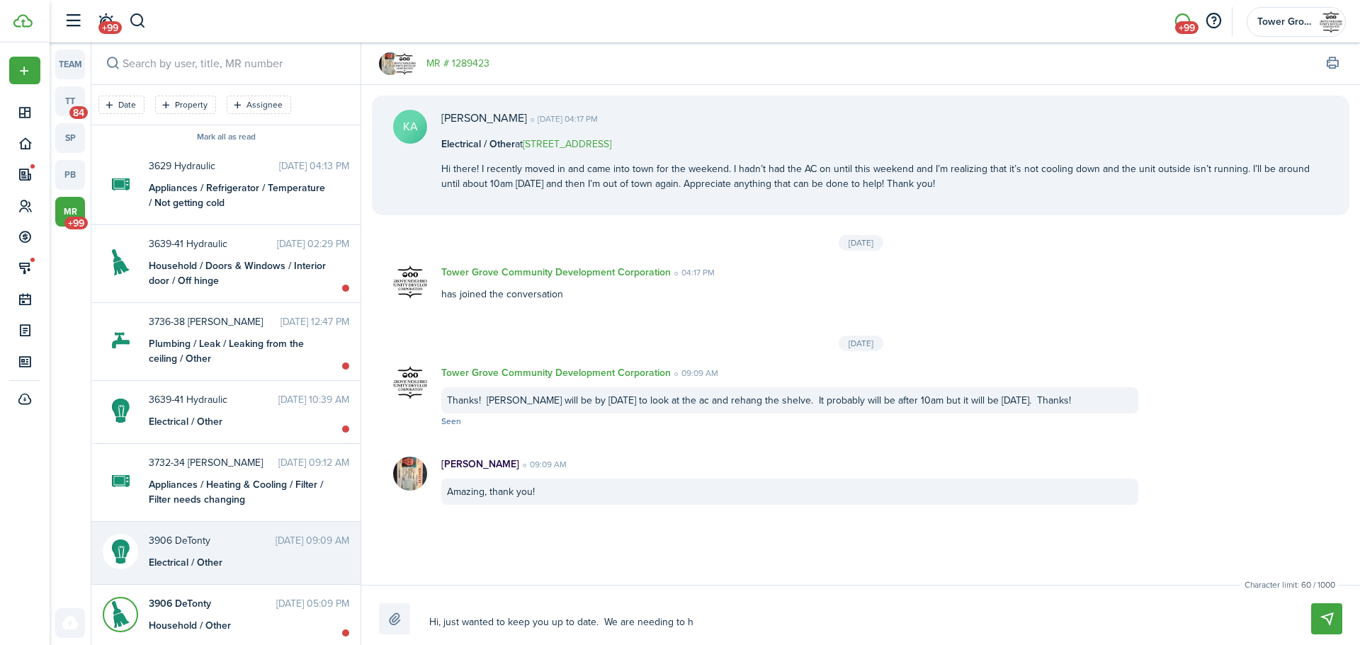
type textarea "Hi, just wanted to keep you up to date. We are needing to ha"
type textarea "Hi, just wanted to keep you up to date. We are needing to hav"
type textarea "Hi, just wanted to keep you up to date. We are needing to have"
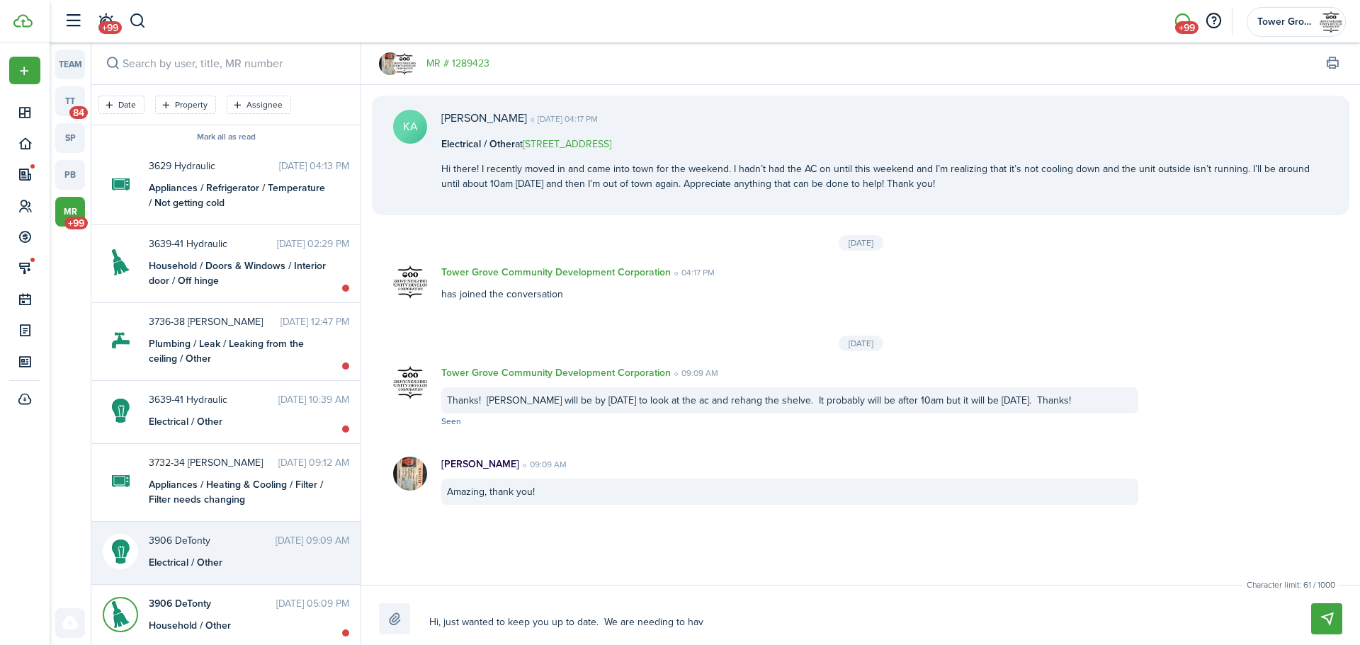
type textarea "Hi, just wanted to keep you up to date. We are needing to have"
type textarea "Hi, just wanted to keep you up to date. We are needing to have i"
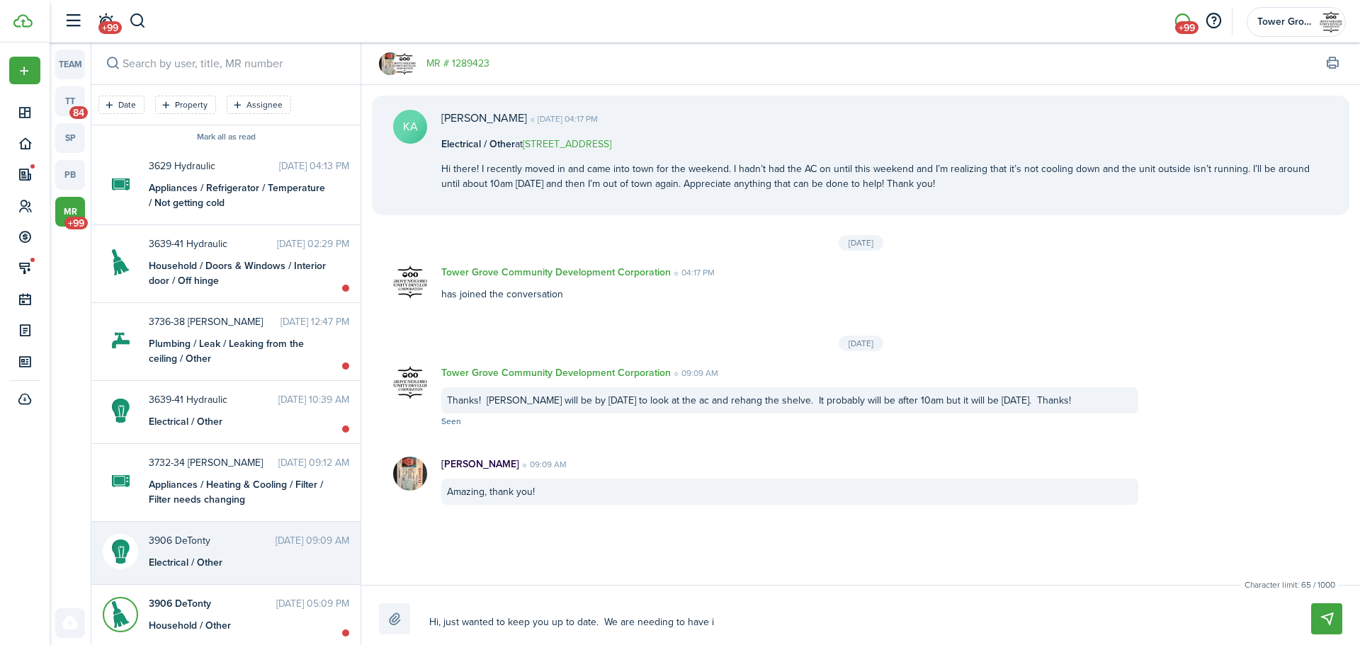
type textarea "Hi, just wanted to keep you up to date. We are needing to have it"
type textarea "Hi, just wanted to keep you up to date. We are needing to have it s"
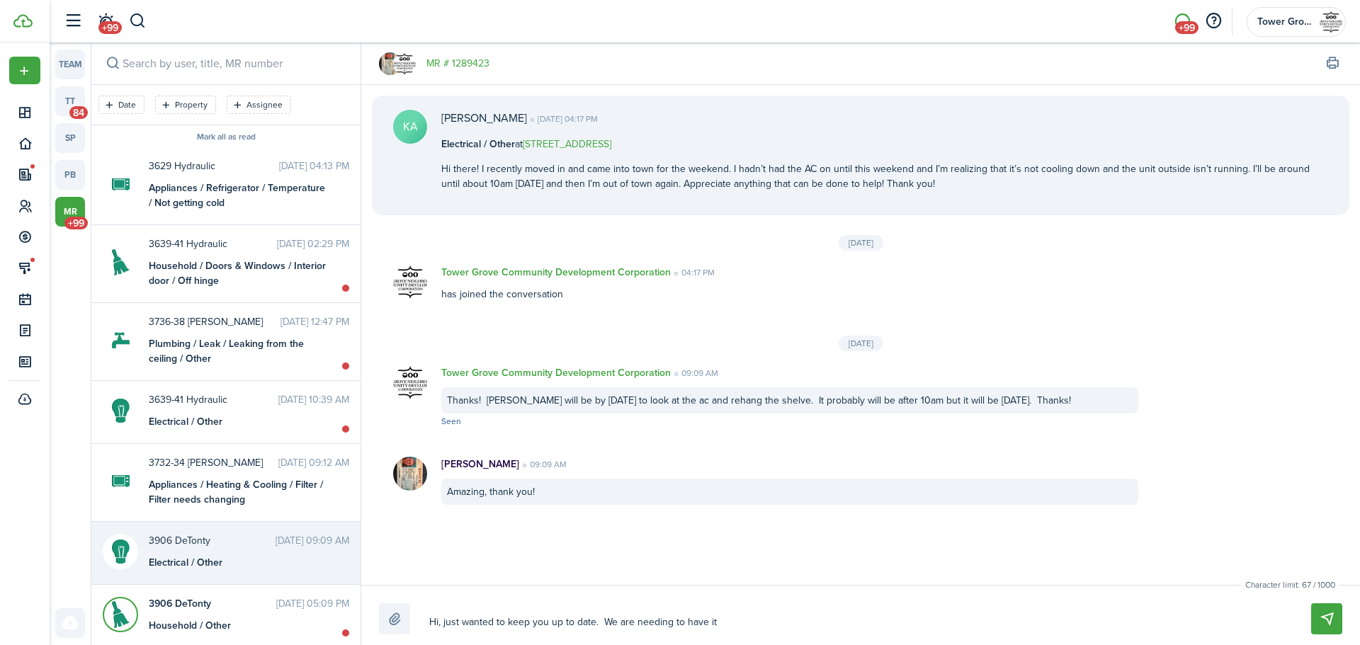
type textarea "Hi, just wanted to keep you up to date. We are needing to have it s"
type textarea "Hi, just wanted to keep you up to date. We are needing to have it se"
type textarea "Hi, just wanted to keep you up to date. We are needing to have it ser"
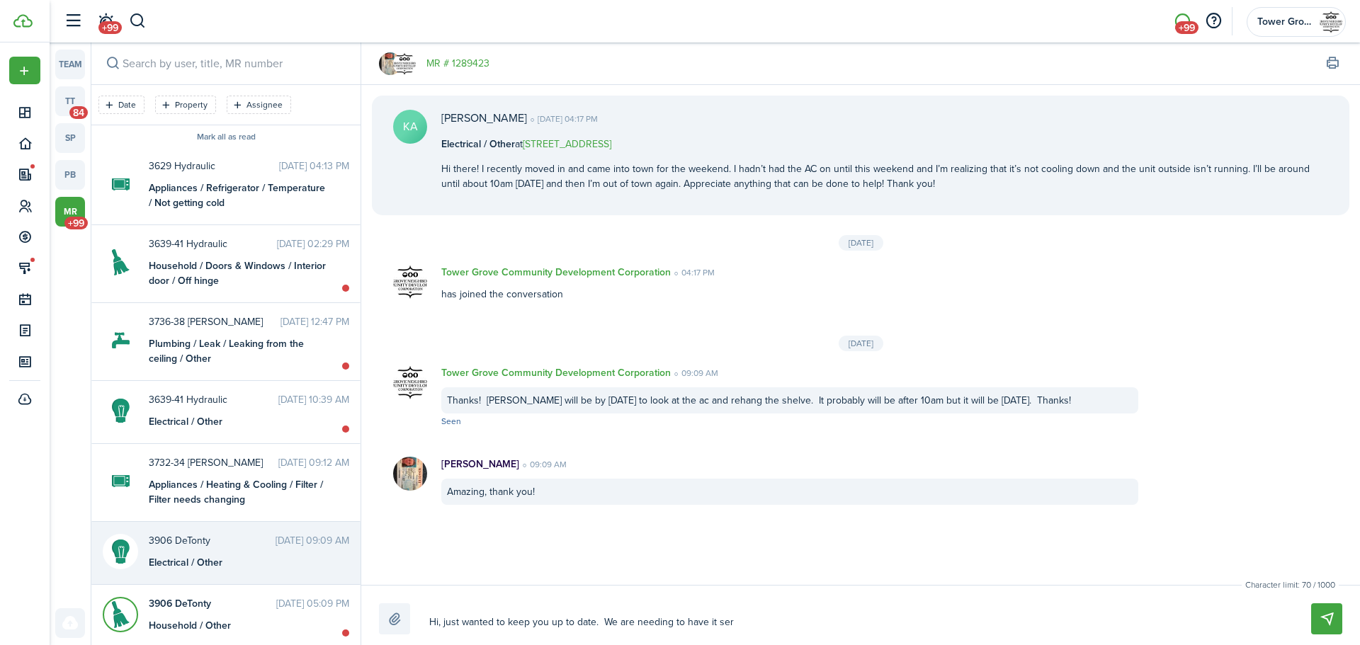
type textarea "Hi, just wanted to keep you up to date. We are needing to have it serv"
type textarea "Hi, just wanted to keep you up to date. We are needing to have it servi"
type textarea "Hi, just wanted to keep you up to date. We are needing to have it servic"
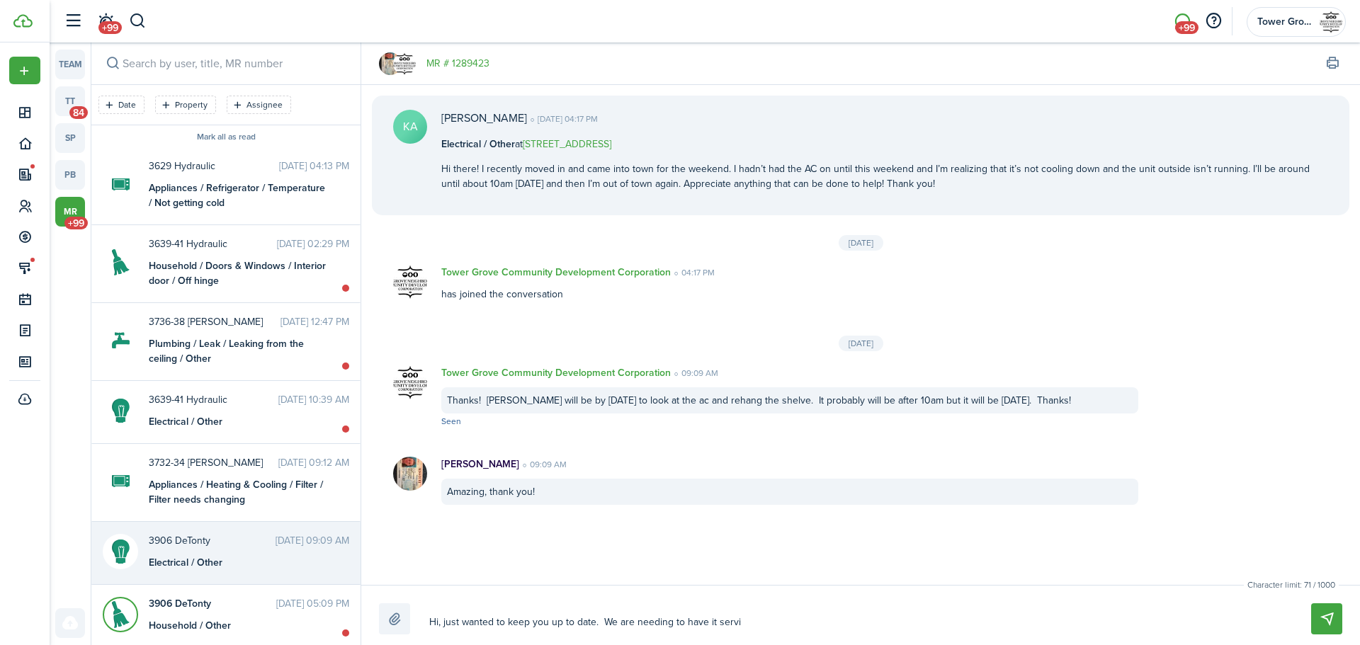
type textarea "Hi, just wanted to keep you up to date. We are needing to have it servic"
type textarea "Hi, just wanted to keep you up to date. We are needing to have it service"
type textarea "Hi, just wanted to keep you up to date. We are needing to have it serviced"
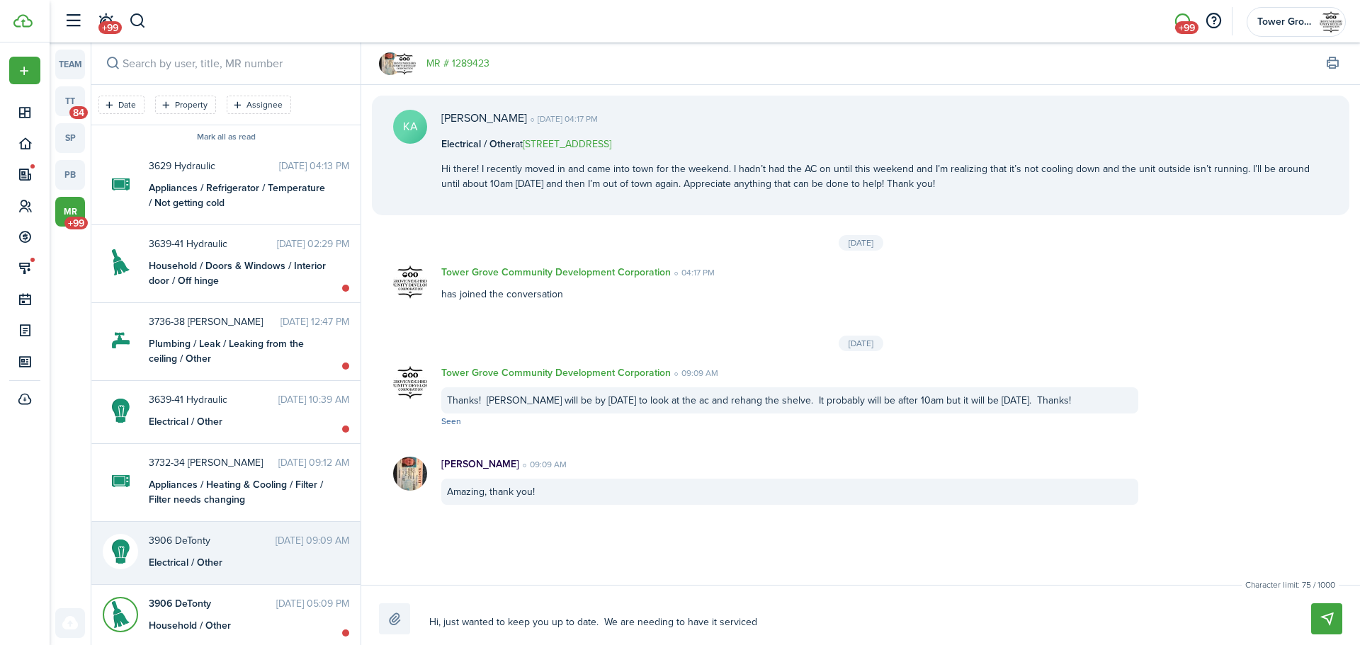
type textarea "Hi, just wanted to keep you up to date. We are needing to have it serviced"
type textarea "Hi, just wanted to keep you up to date. We are needing to have it serviced b"
type textarea "Hi, just wanted to keep you up to date. We are needing to have it serviced by"
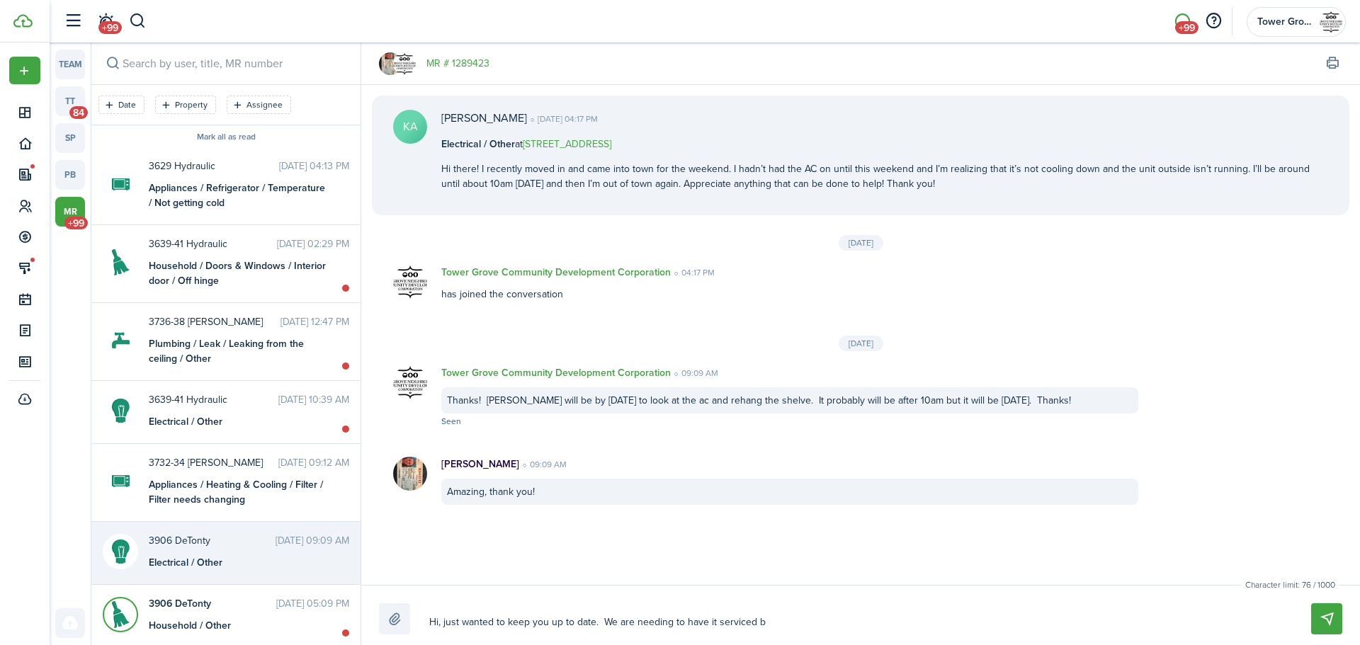
type textarea "Hi, just wanted to keep you up to date. We are needing to have it serviced by"
type textarea "Hi, just wanted to keep you up to date. We are needing to have it serviced by a"
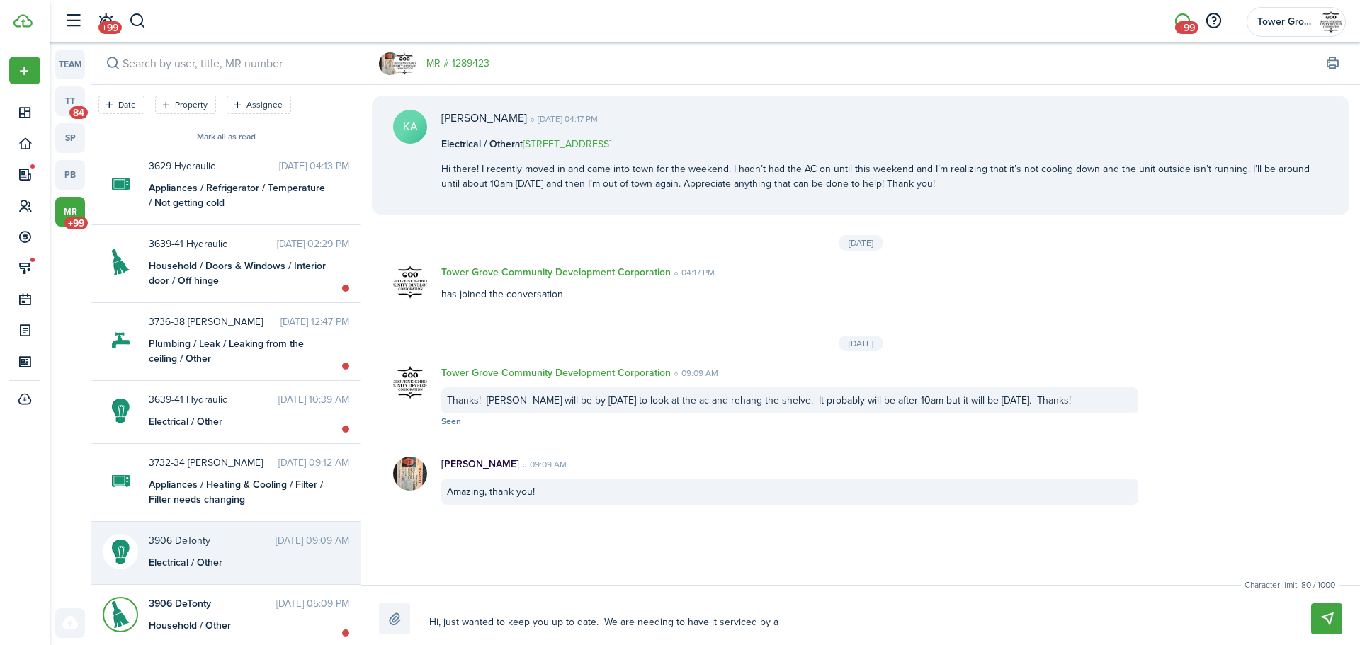
type textarea "Hi, just wanted to keep you up to date. We are needing to have it serviced by an"
type textarea "Hi, just wanted to keep you up to date. We are needing to have it serviced by a…"
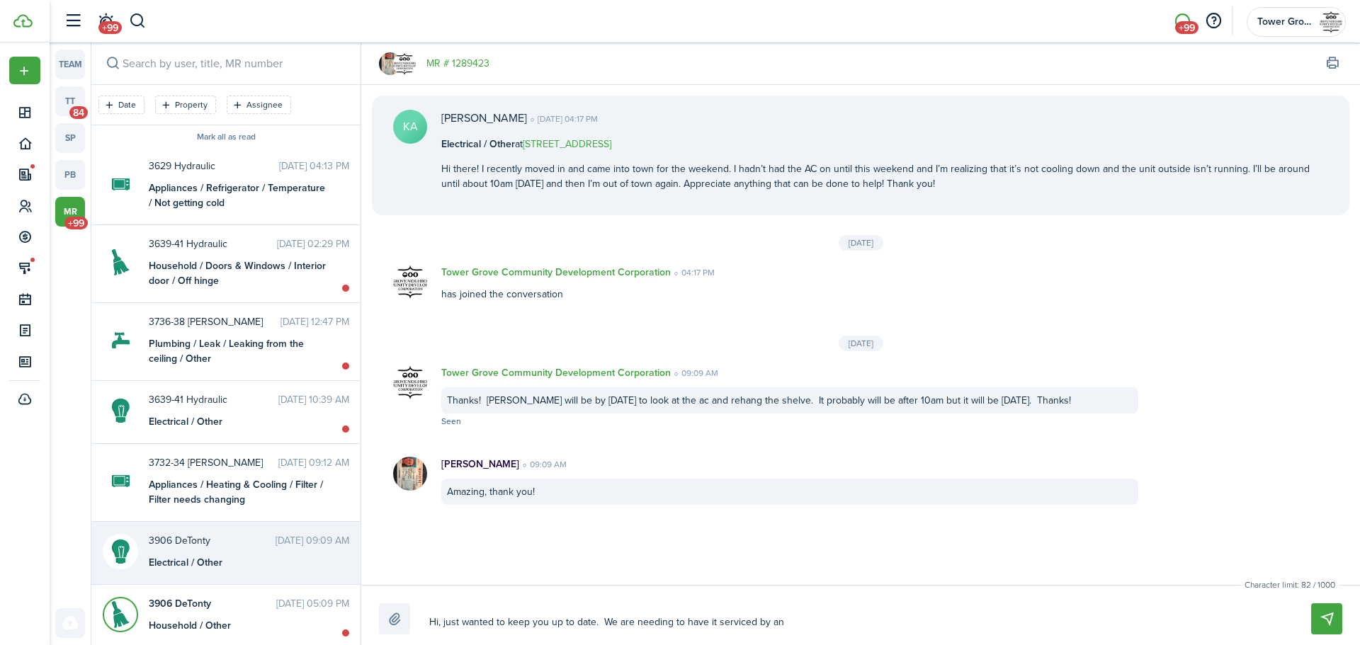
type textarea "Hi, just wanted to keep you up to date. We are needing to have it serviced by a…"
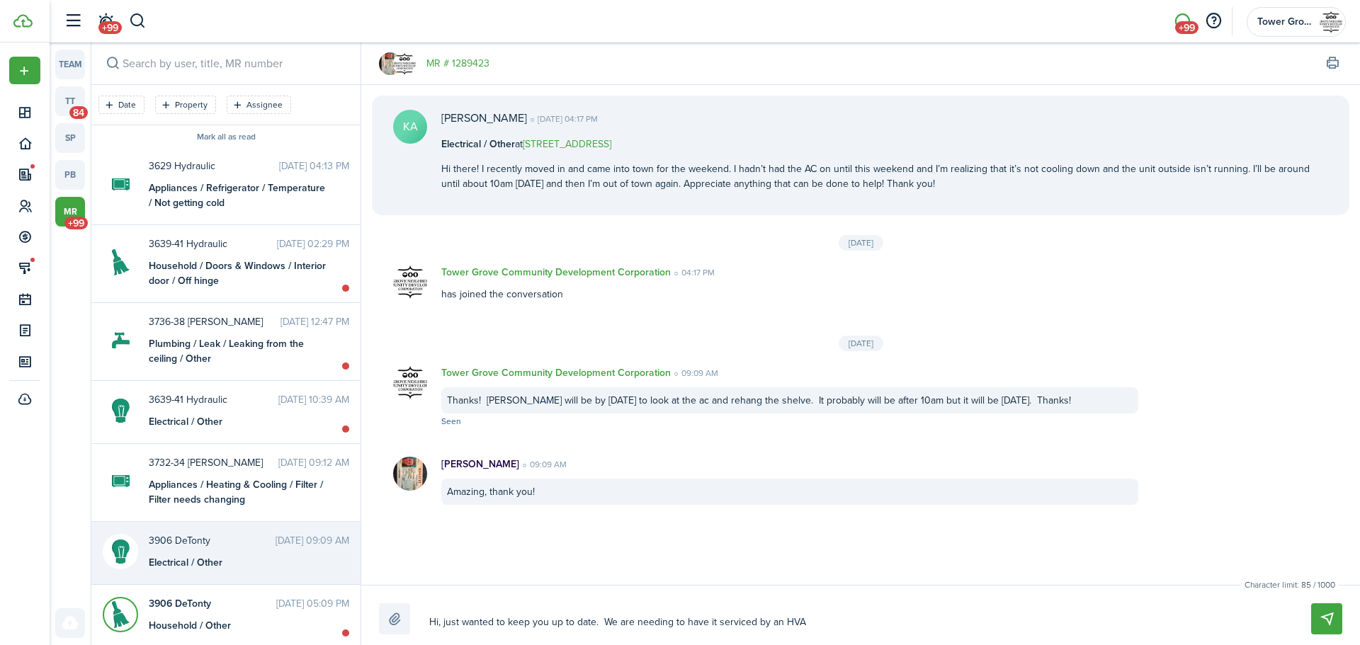
type textarea "Hi, just wanted to keep you up to date. We are needing to have it serviced by a…"
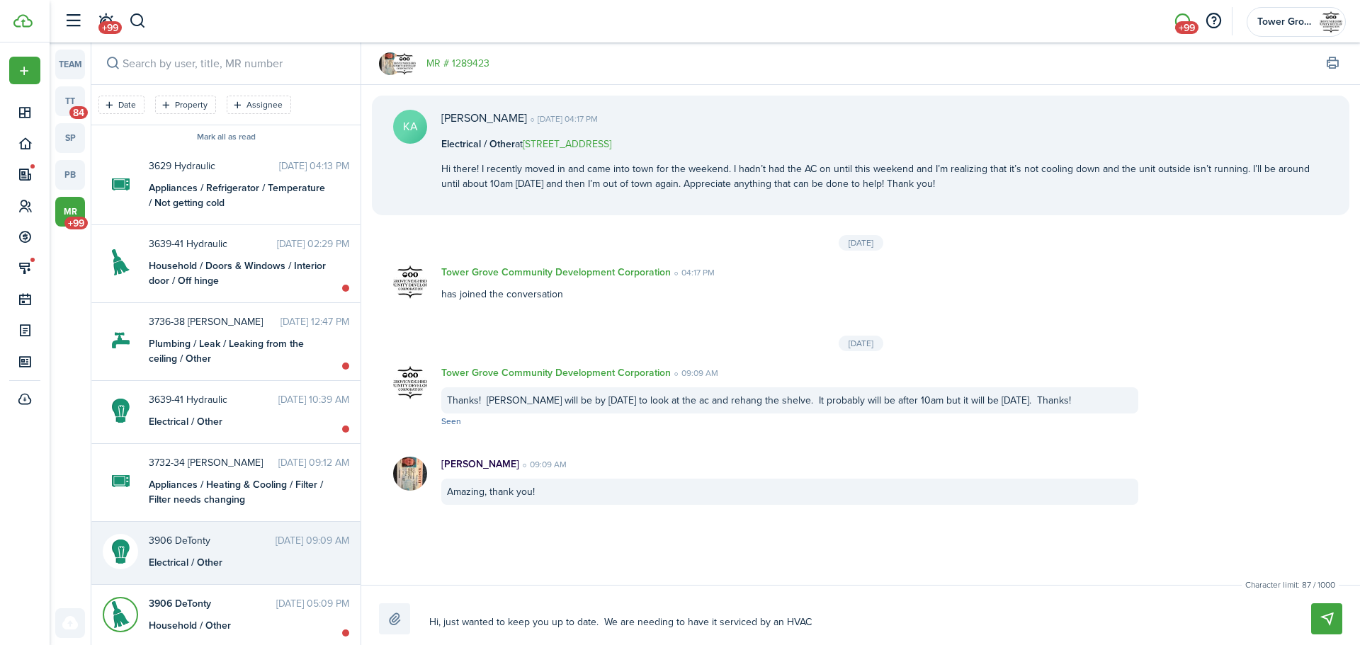
type textarea "Hi, just wanted to keep you up to date. We are needing to have it serviced by a…"
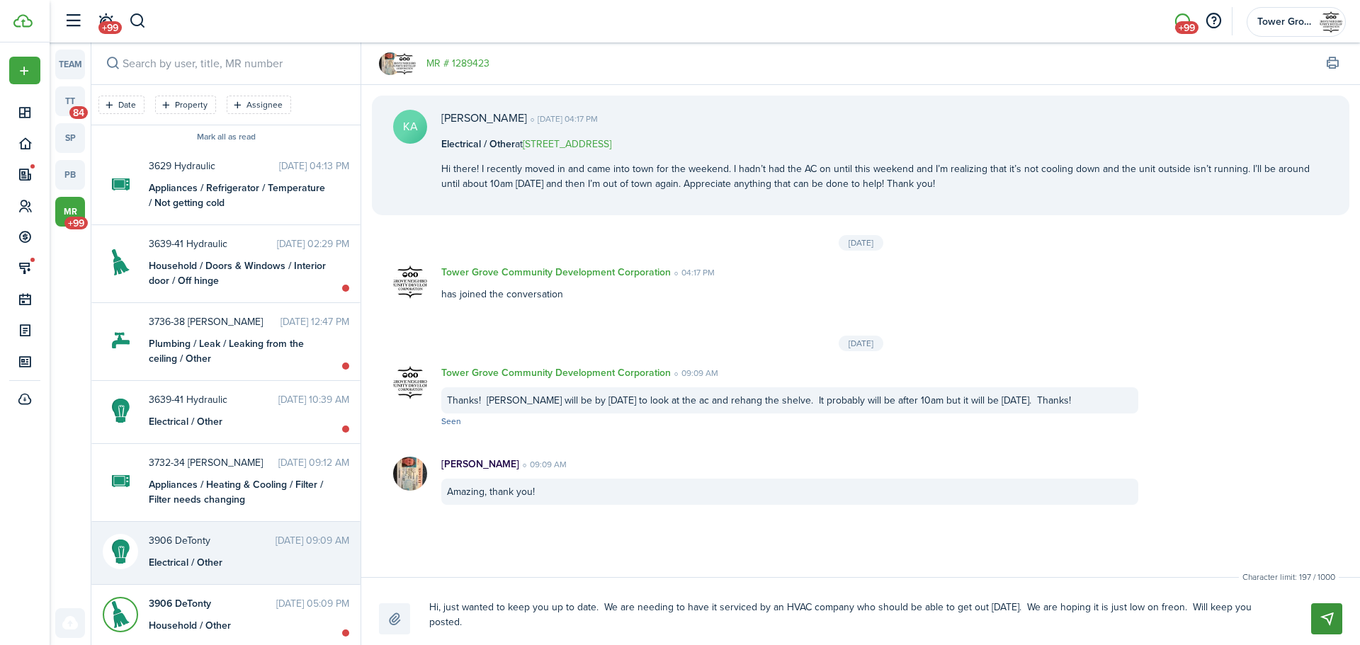
click at [1322, 616] on button "Send" at bounding box center [1326, 618] width 31 height 31
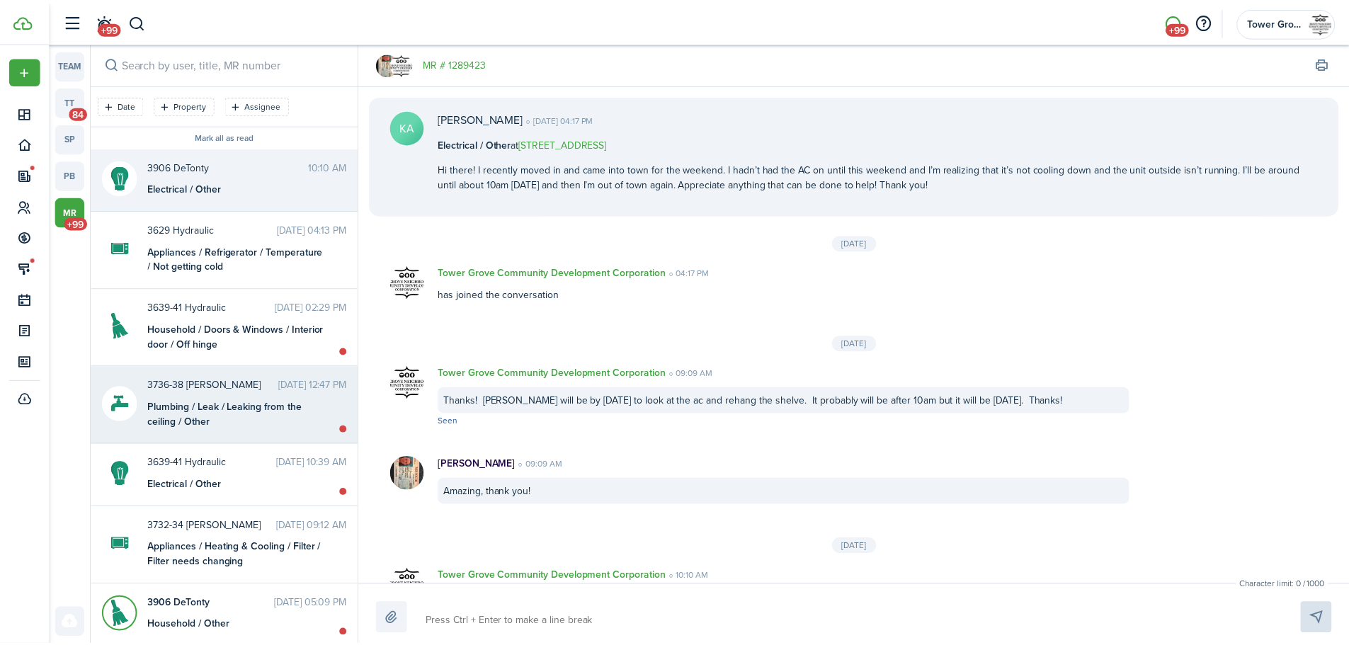
scroll to position [76, 0]
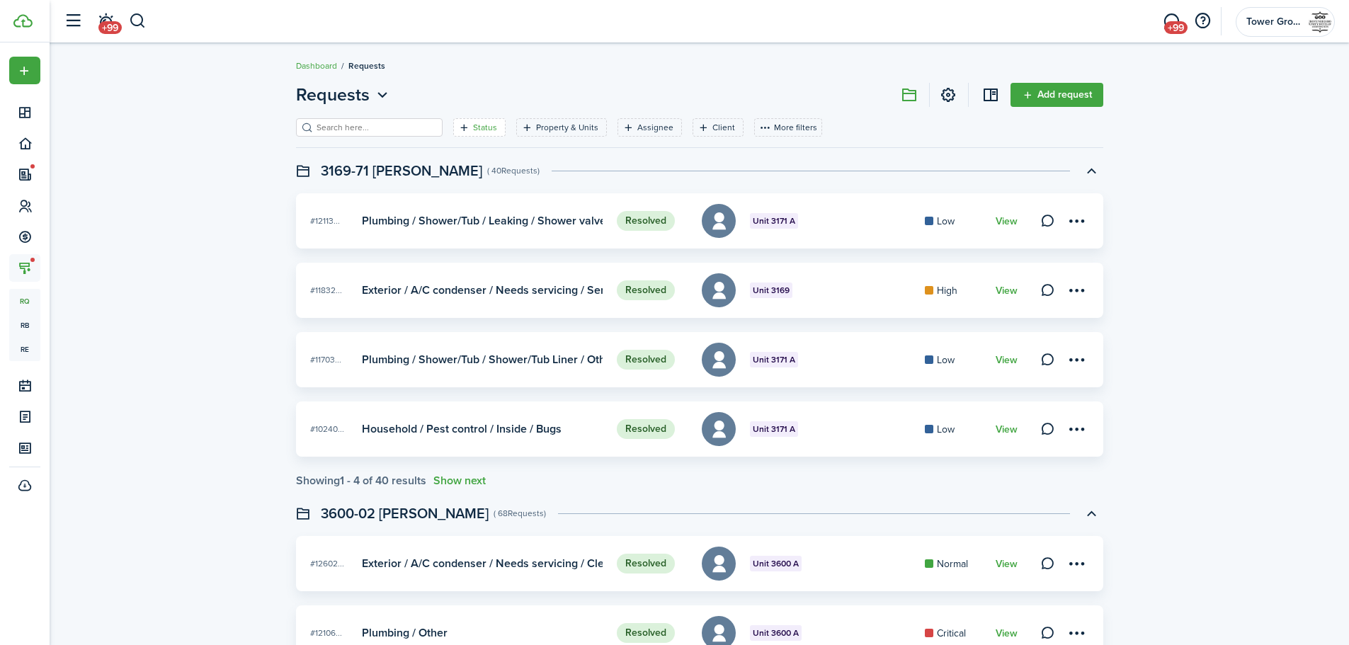
click at [473, 132] on filter-tag-label "Status" at bounding box center [485, 127] width 24 height 13
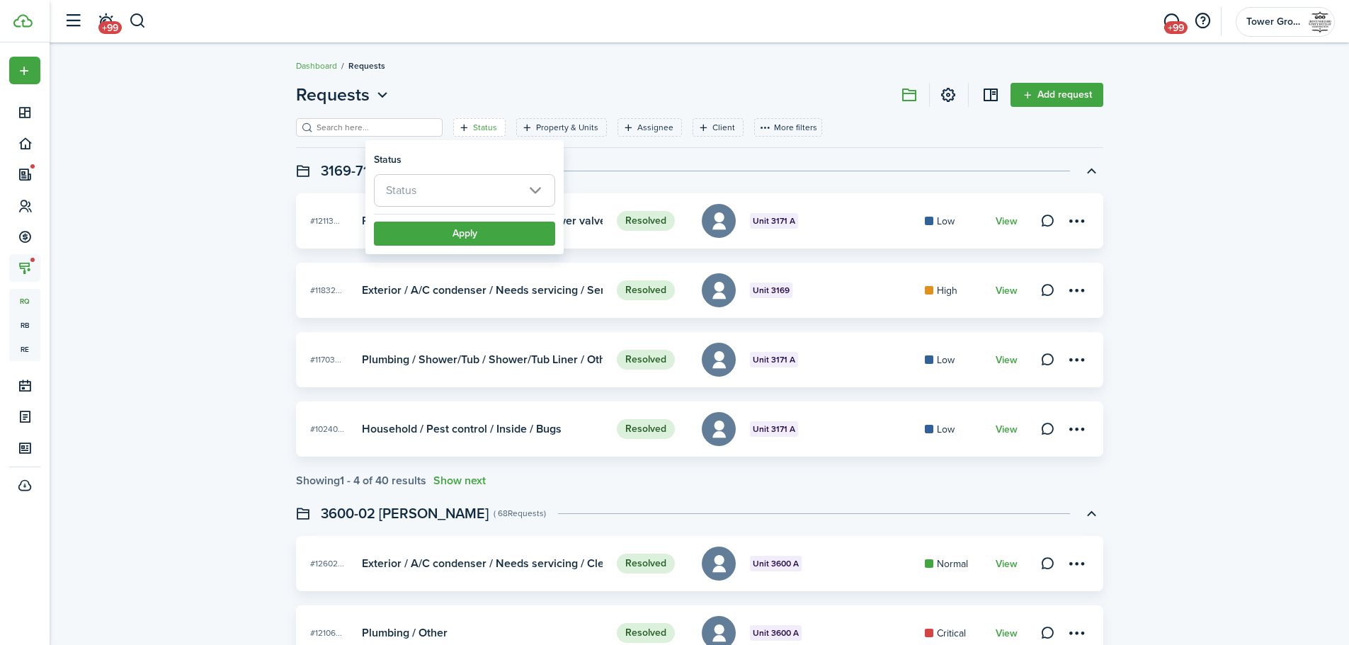
click at [501, 195] on span "Status" at bounding box center [465, 190] width 180 height 31
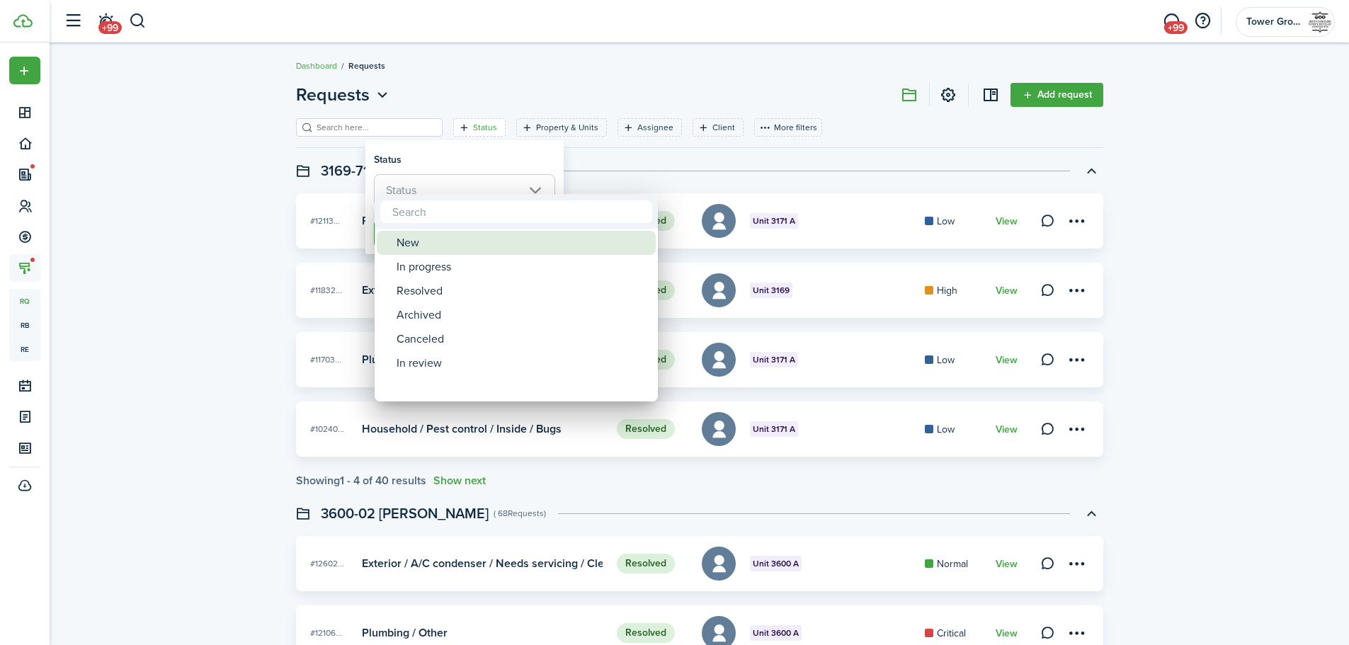
click at [455, 245] on div "New" at bounding box center [522, 243] width 251 height 24
click at [628, 172] on div at bounding box center [675, 323] width 1576 height 872
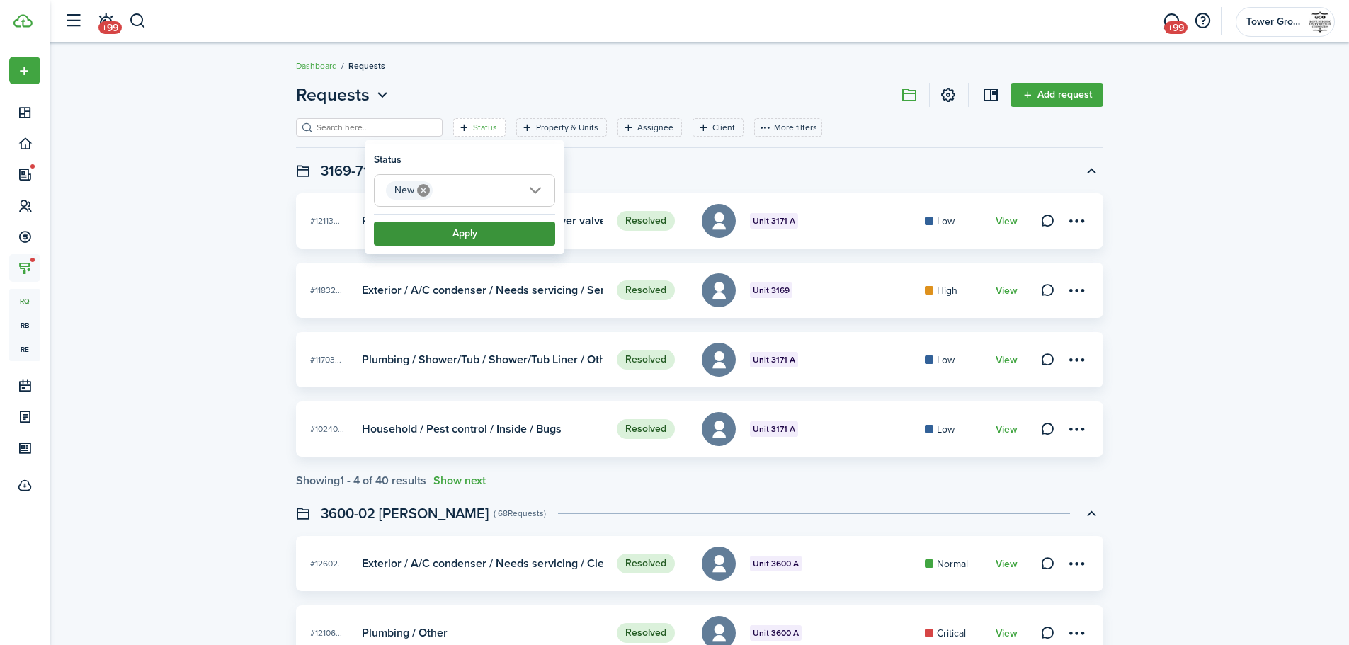
click at [504, 229] on button "Apply" at bounding box center [464, 234] width 181 height 24
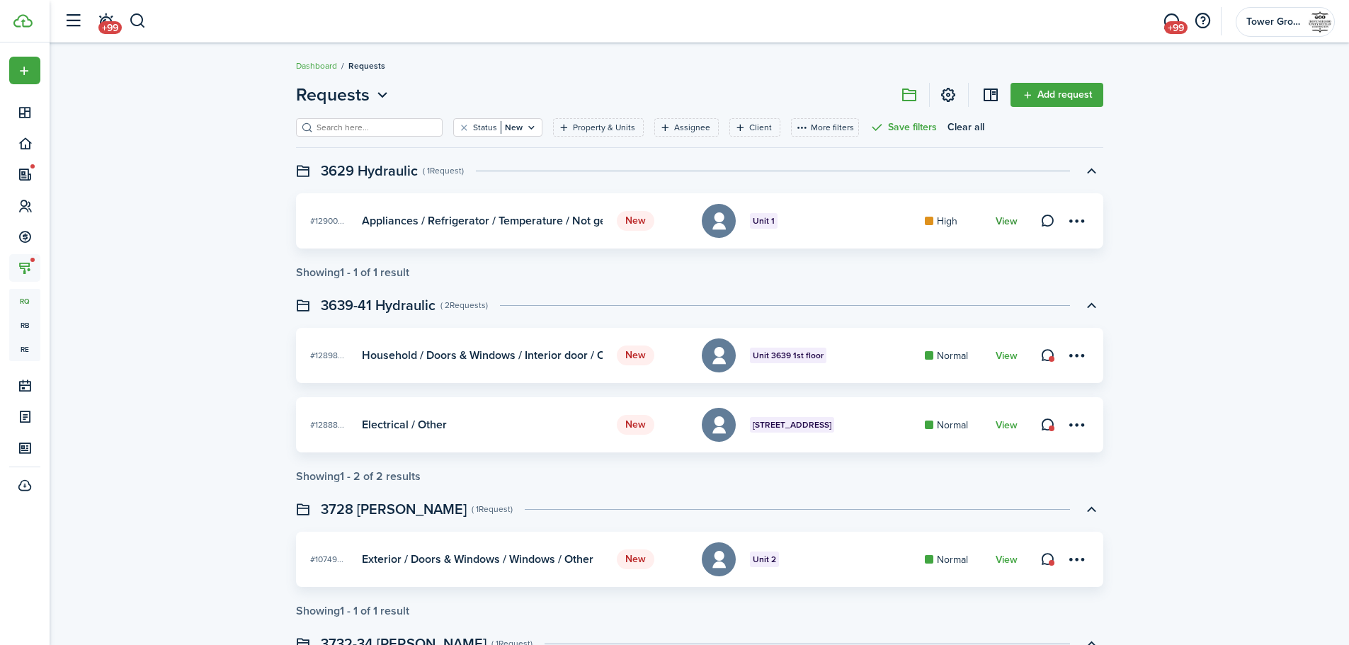
click at [1009, 217] on link "View" at bounding box center [1007, 221] width 22 height 11
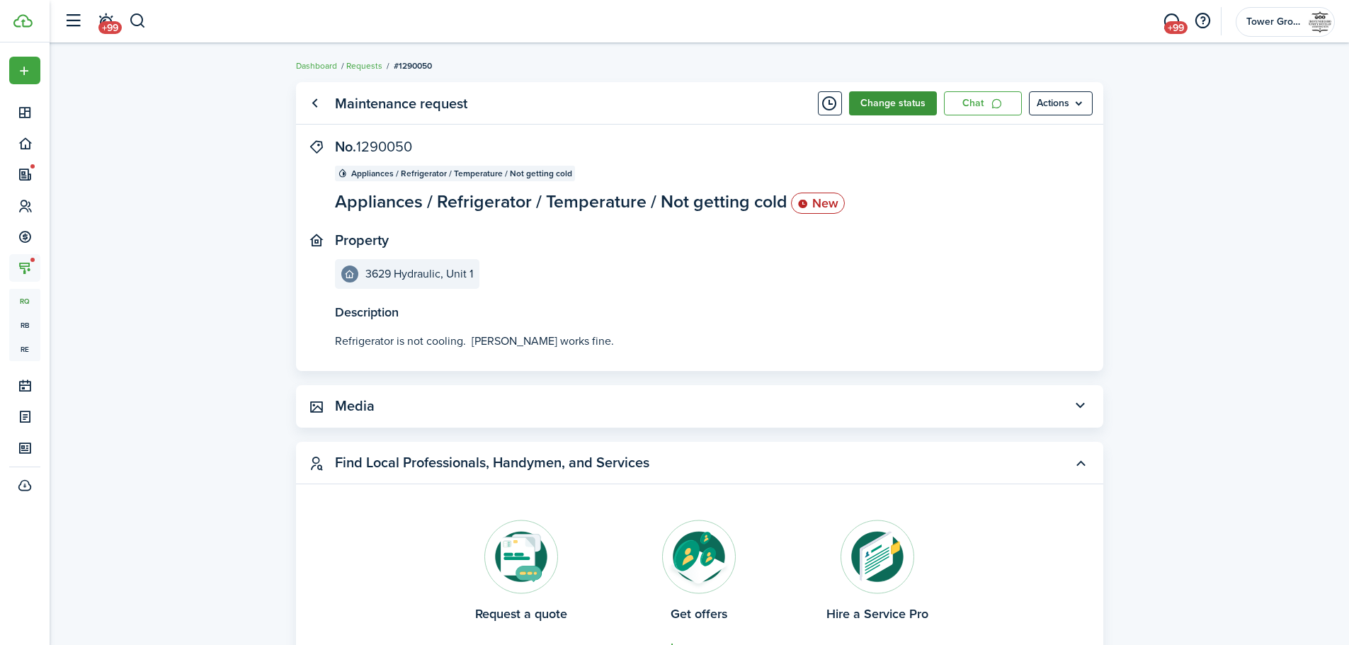
click at [886, 101] on button "Change status" at bounding box center [893, 103] width 88 height 24
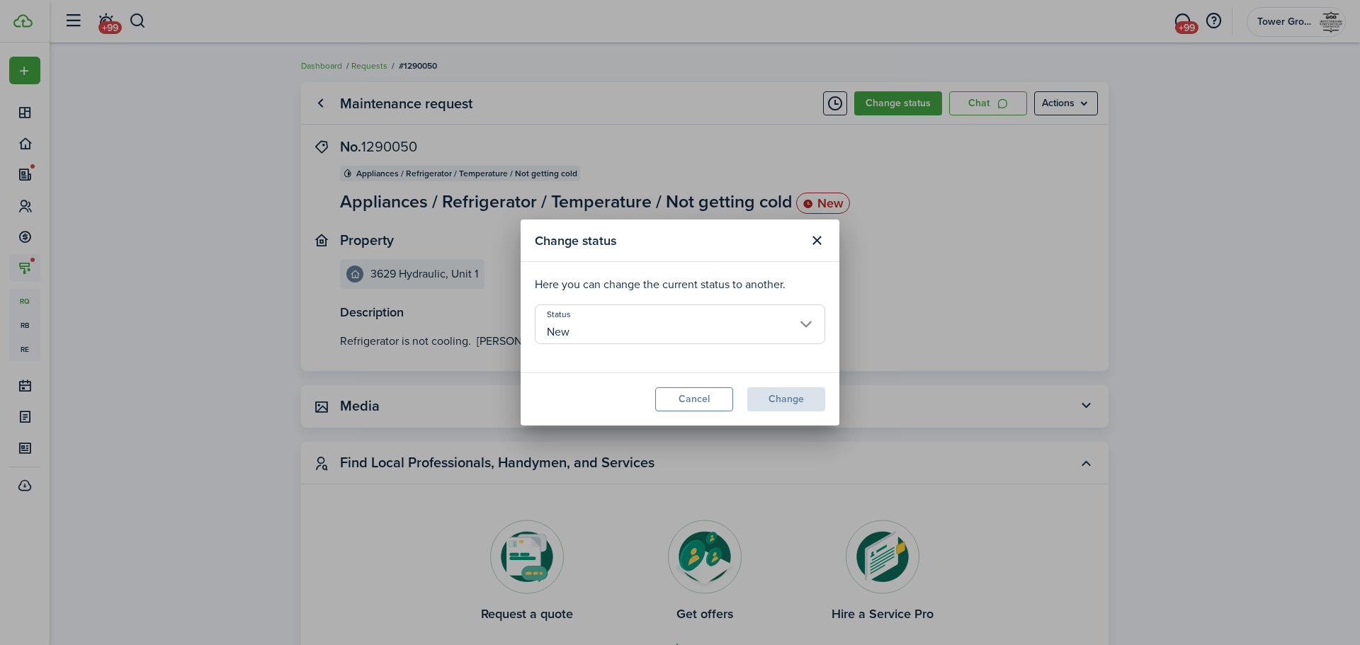
click at [803, 320] on input "New" at bounding box center [680, 325] width 290 height 40
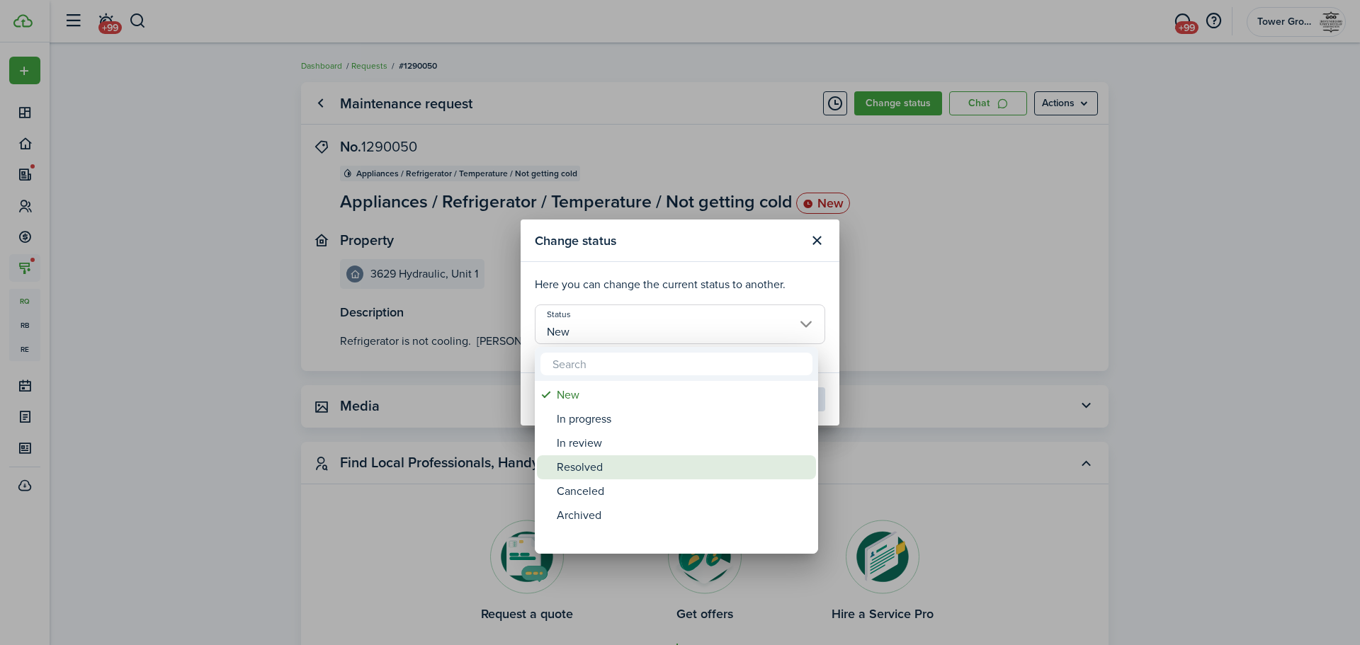
click at [628, 464] on div "Resolved" at bounding box center [682, 467] width 251 height 24
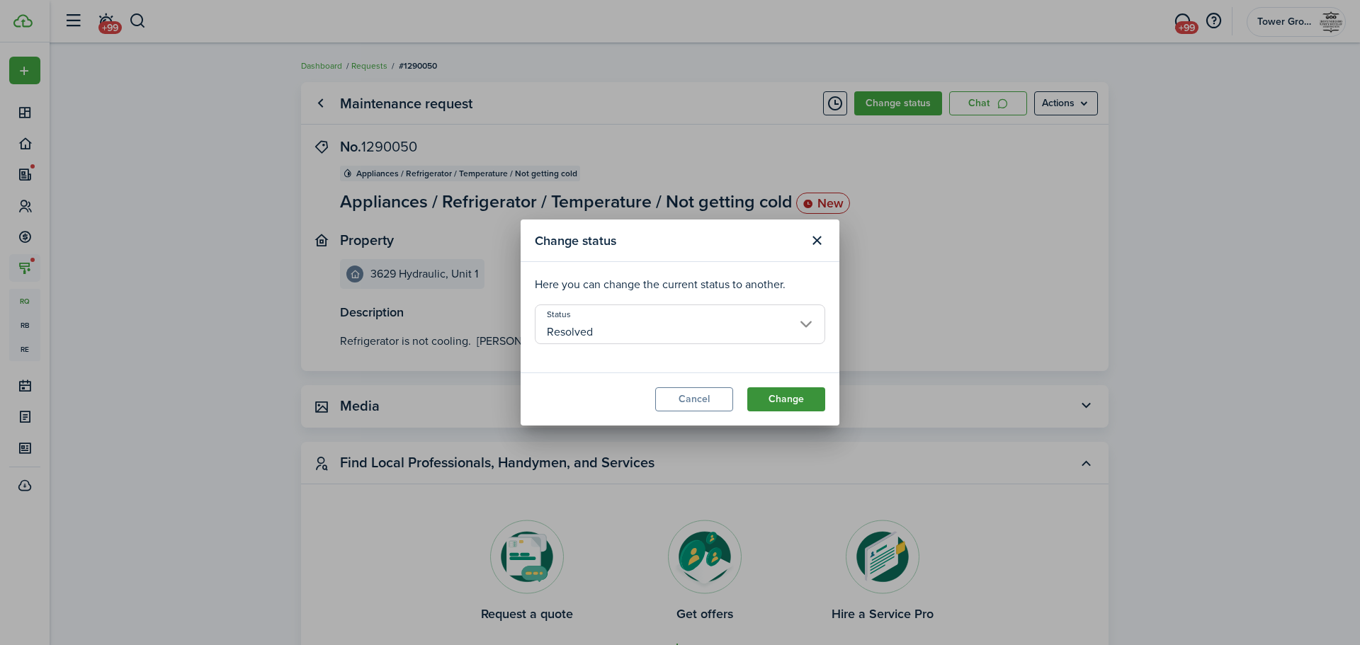
click at [810, 390] on button "Change" at bounding box center [786, 399] width 78 height 24
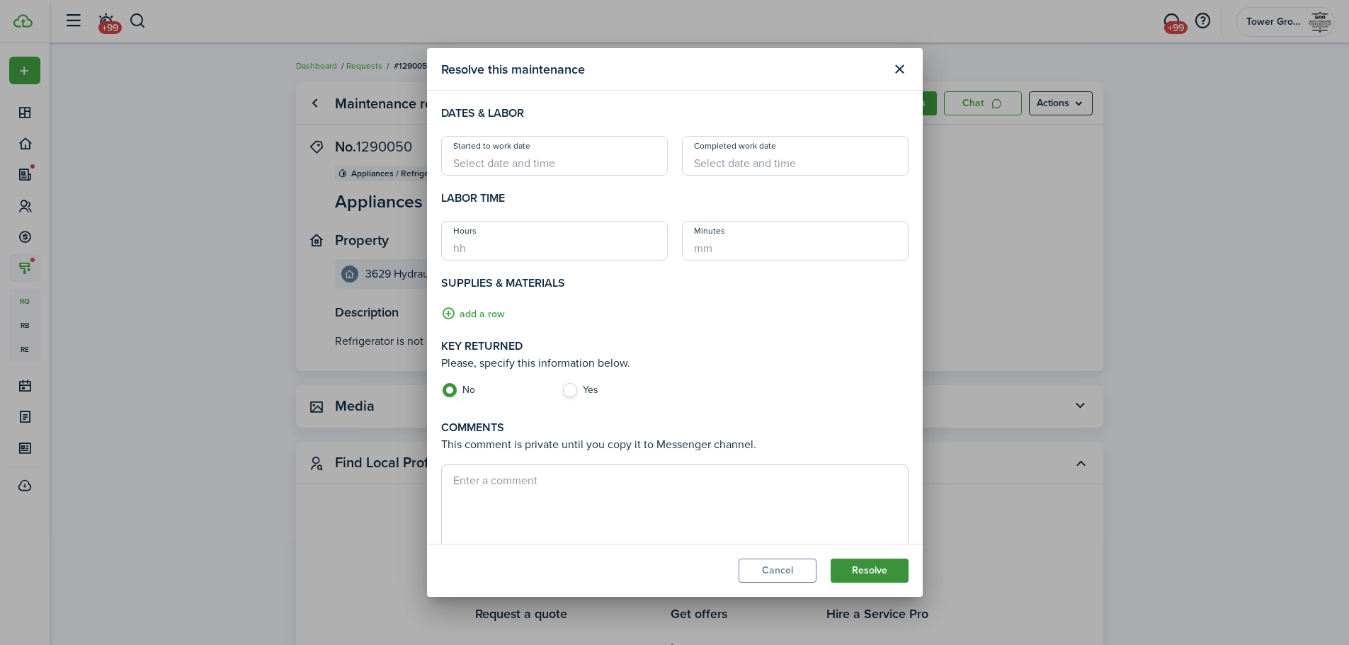
click at [877, 577] on button "Resolve" at bounding box center [870, 571] width 78 height 24
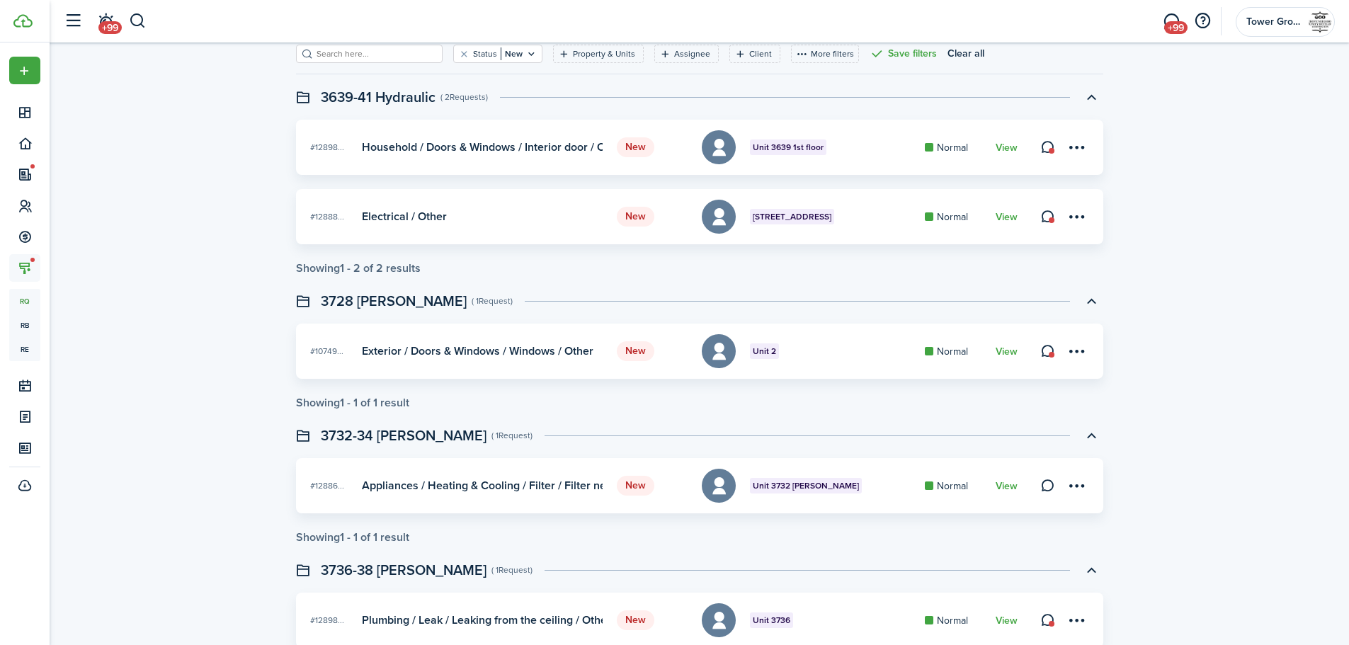
scroll to position [83, 0]
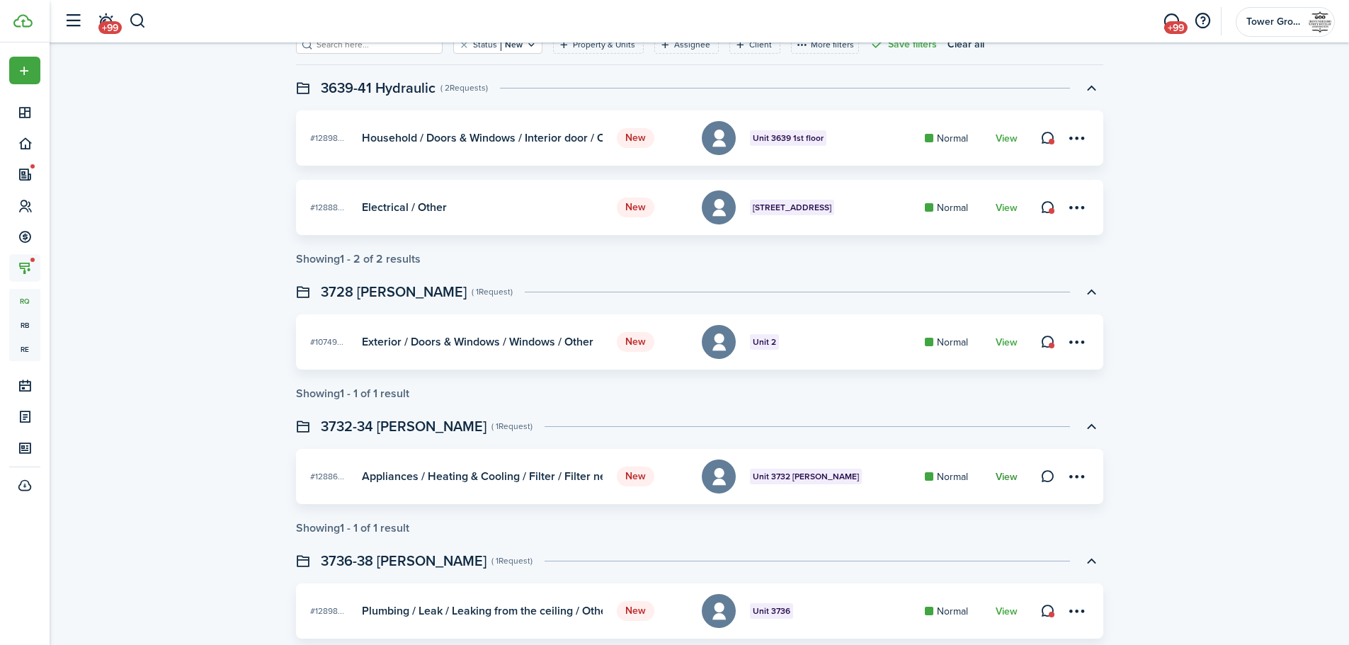
click at [1012, 475] on link "View" at bounding box center [1007, 477] width 22 height 11
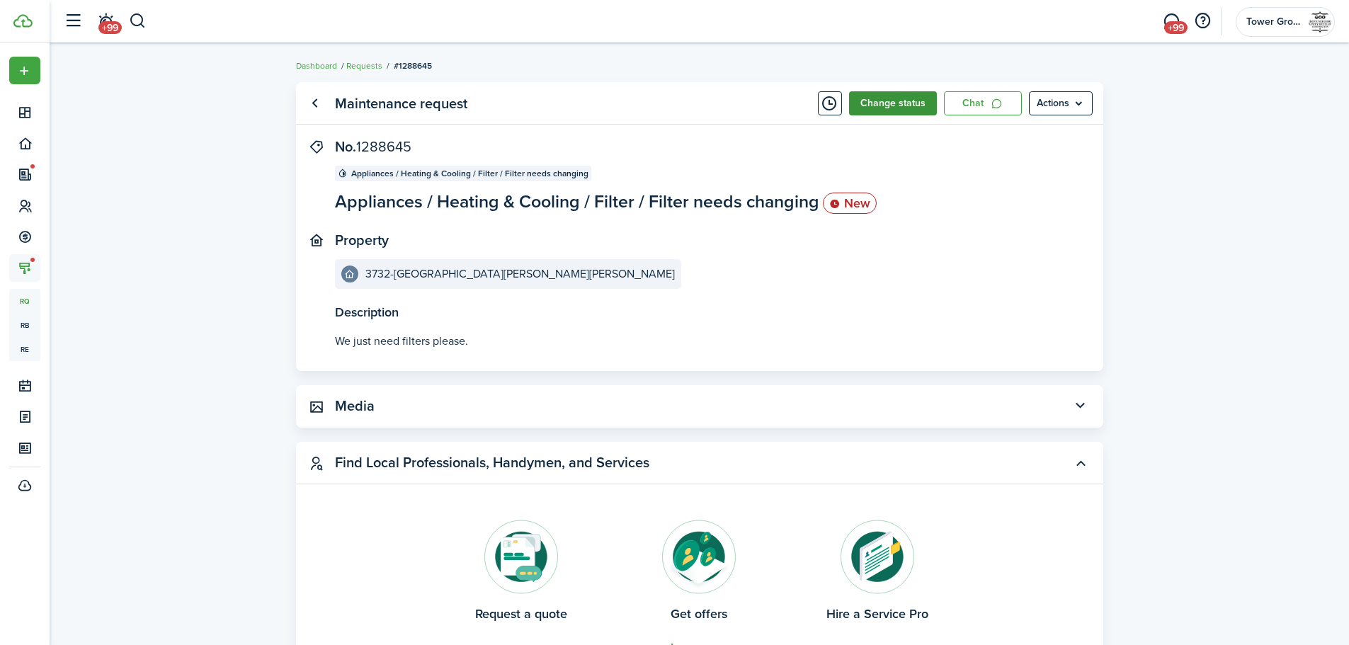
click at [899, 99] on button "Change status" at bounding box center [893, 103] width 88 height 24
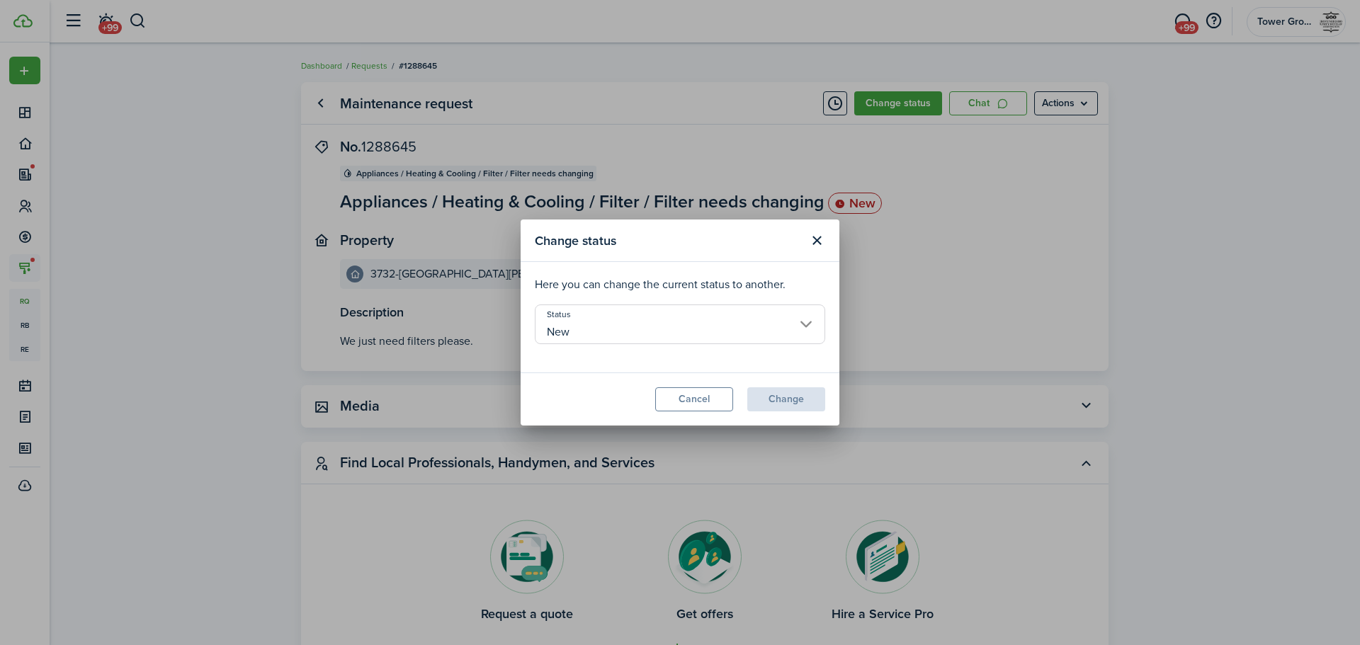
click at [802, 322] on input "New" at bounding box center [680, 325] width 290 height 40
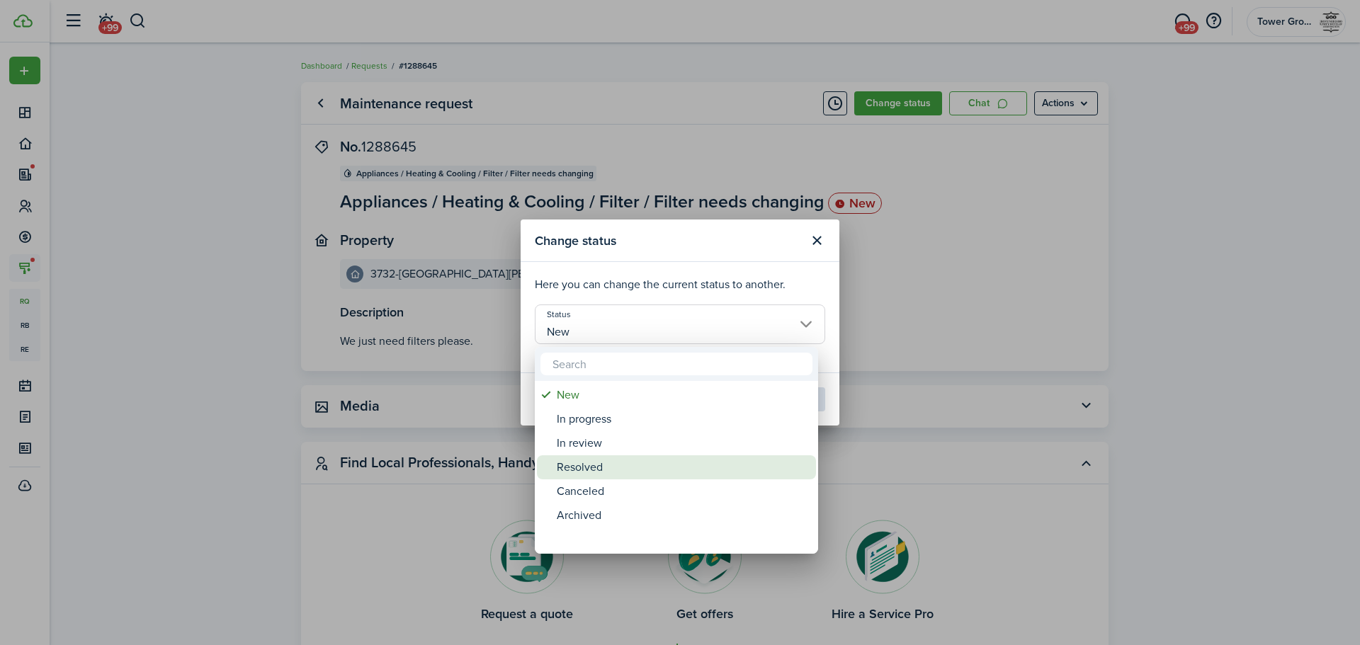
click at [628, 464] on div "Resolved" at bounding box center [682, 467] width 251 height 24
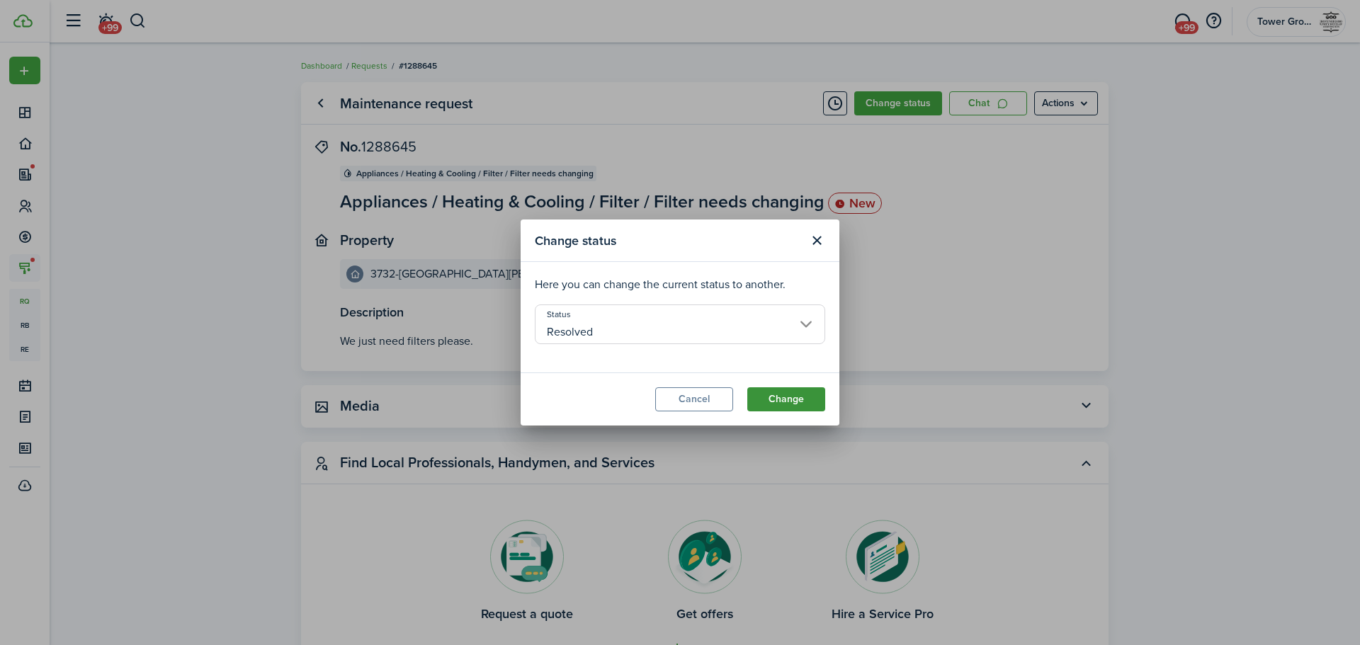
click at [778, 401] on button "Change" at bounding box center [786, 399] width 78 height 24
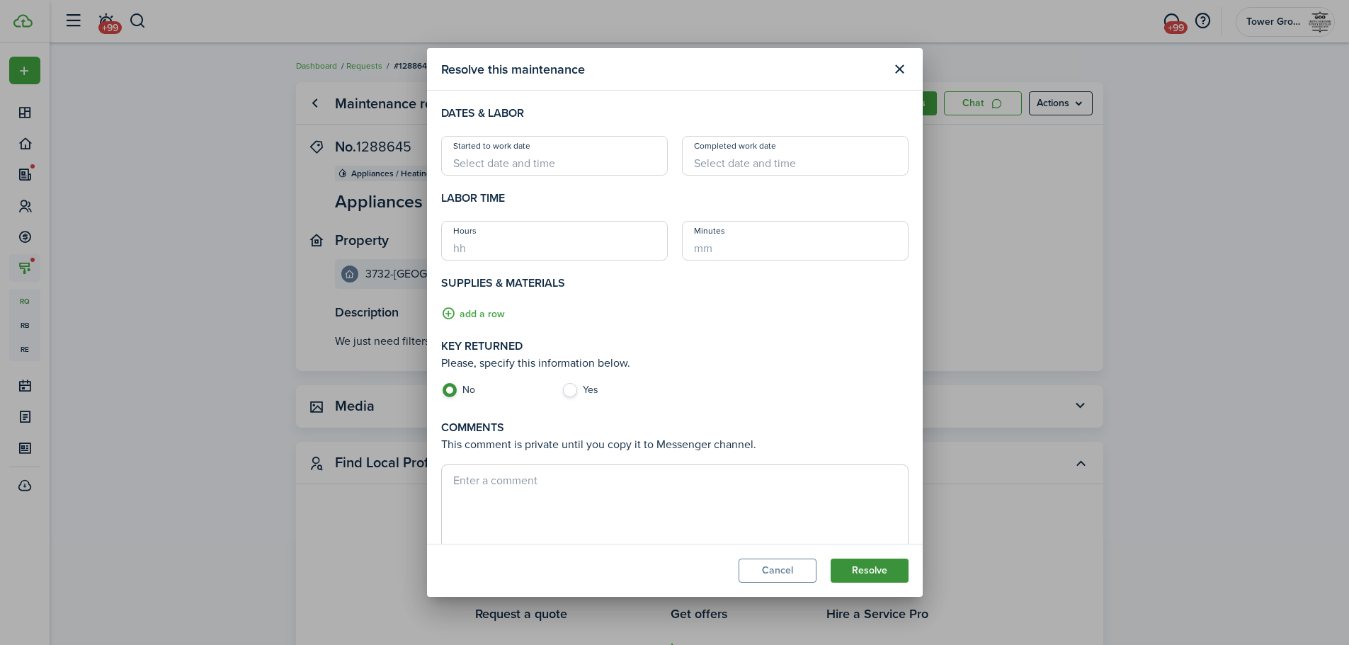
click at [862, 571] on button "Resolve" at bounding box center [870, 571] width 78 height 24
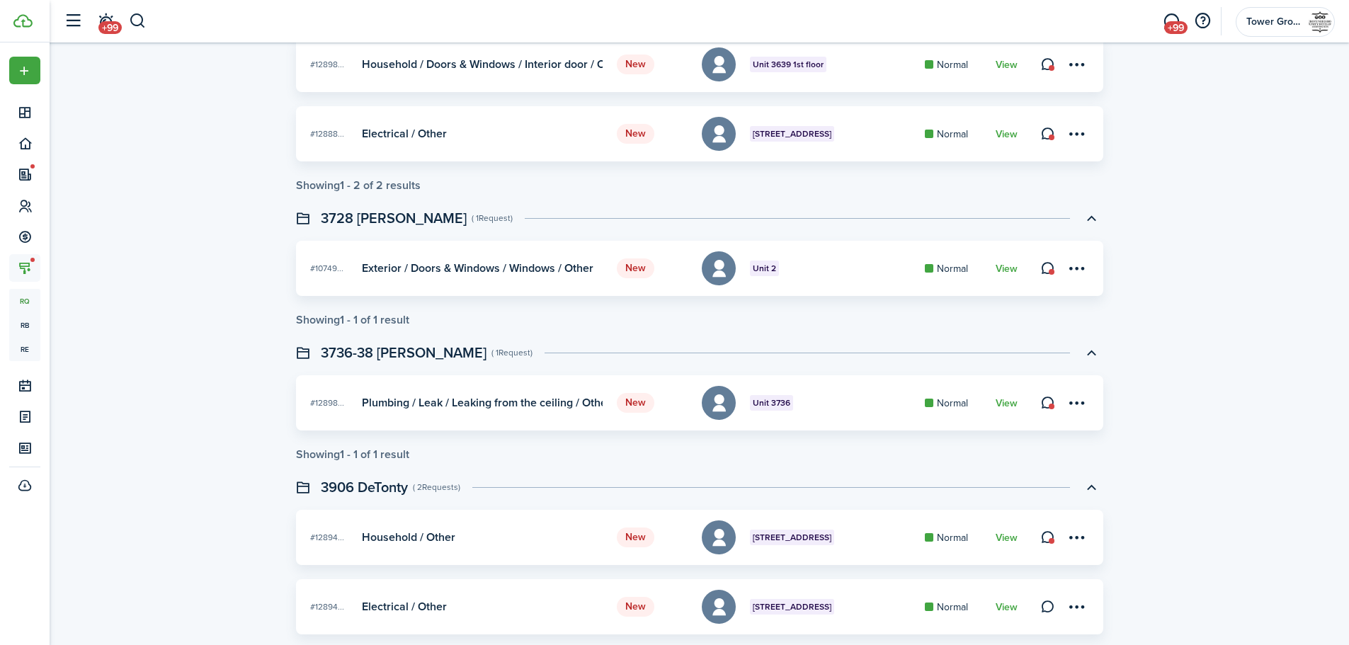
scroll to position [212, 0]
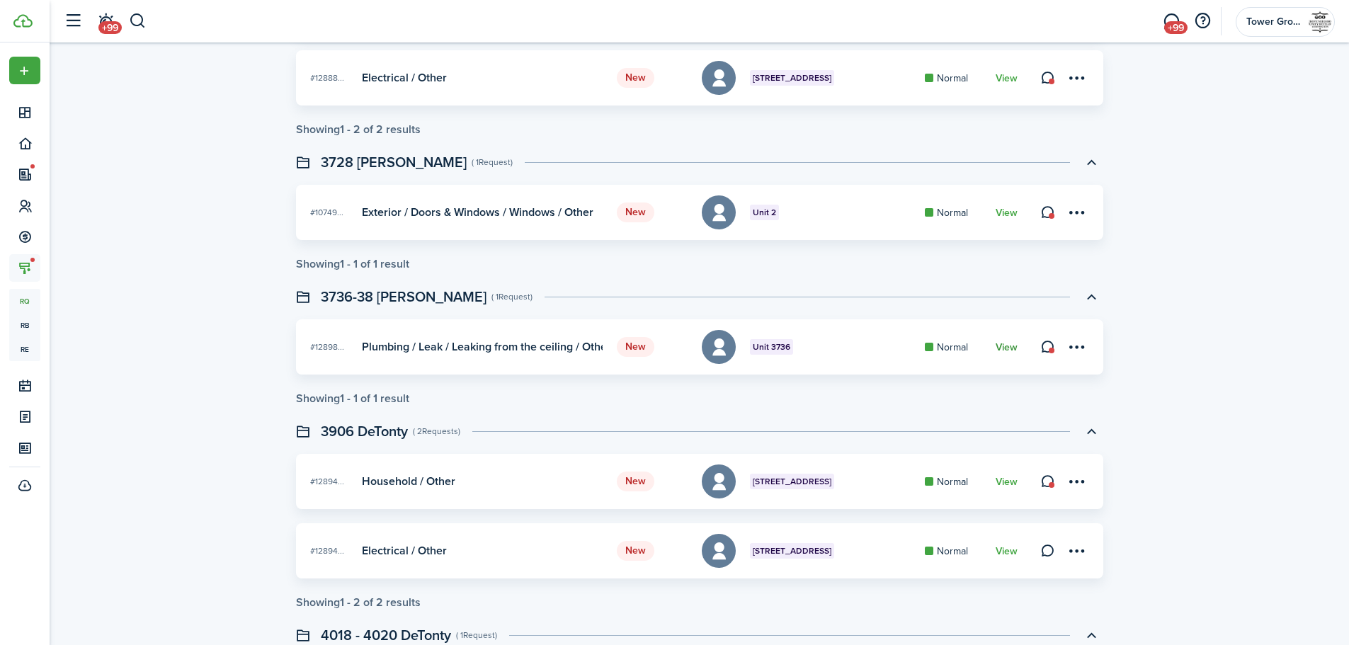
click at [1009, 348] on link "View" at bounding box center [1007, 347] width 22 height 11
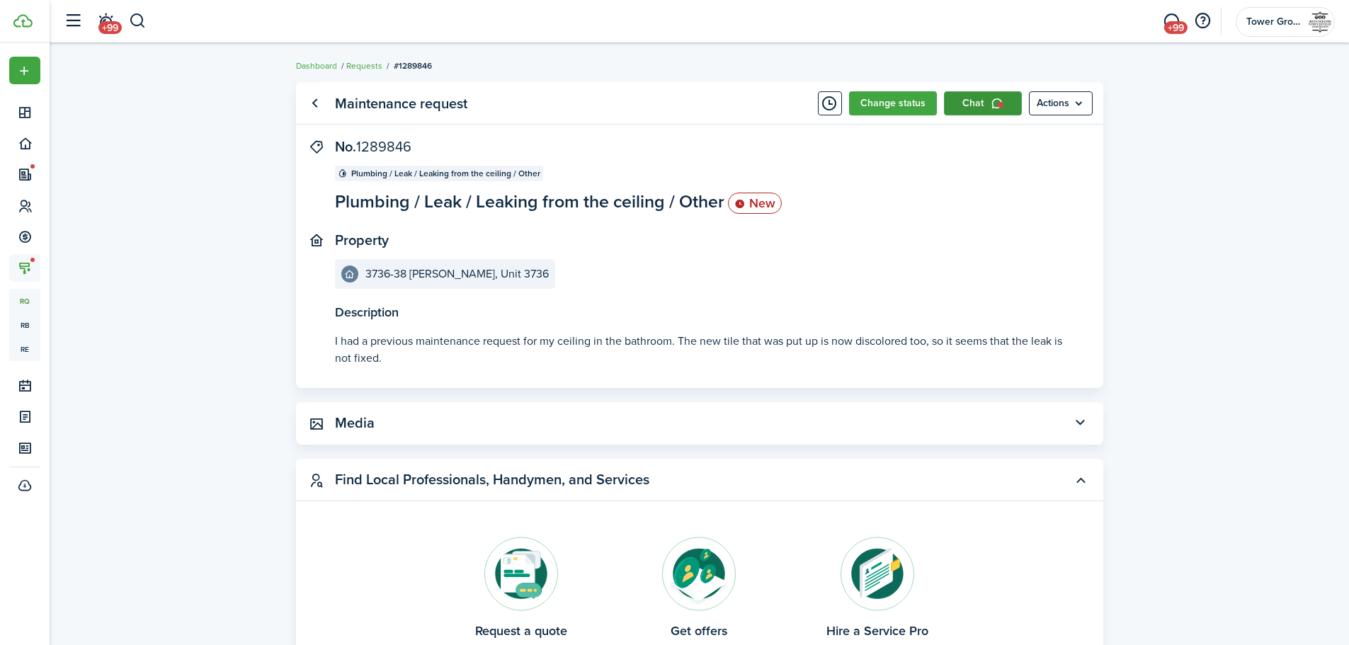
click at [975, 107] on link "Chat" at bounding box center [983, 103] width 78 height 24
